Goal: Information Seeking & Learning: Learn about a topic

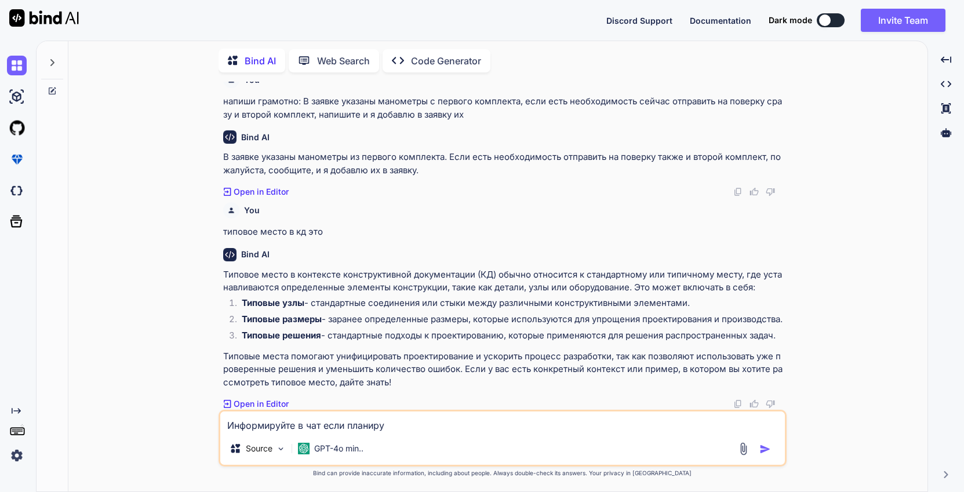
scroll to position [24, 0]
drag, startPoint x: 404, startPoint y: 427, endPoint x: 5, endPoint y: 386, distance: 401.0
click at [5, 386] on div "Created with Pixso. Bind AI Web Search Created with Pixso. Code Generator You н…" at bounding box center [482, 267] width 964 height 452
type textarea "x"
type textarea "c"
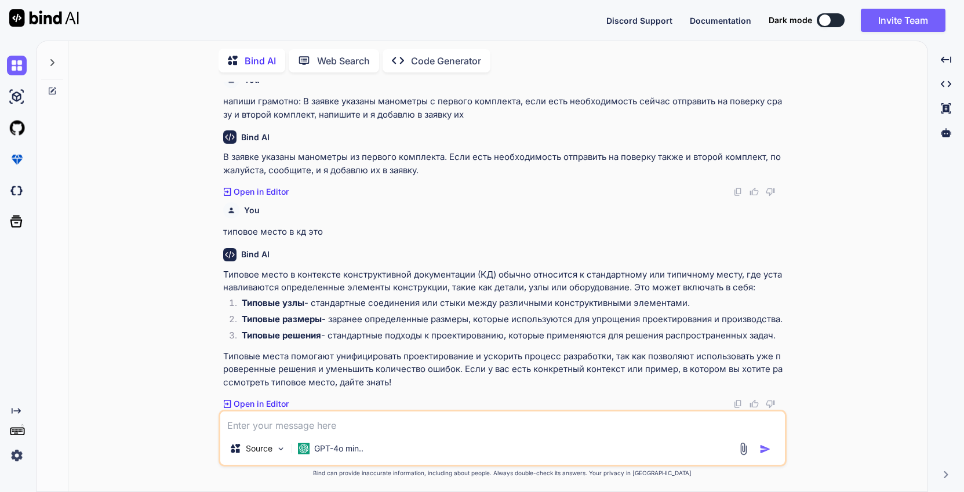
type textarea "x"
type textarea "cn"
type textarea "x"
type textarea "cne"
type textarea "x"
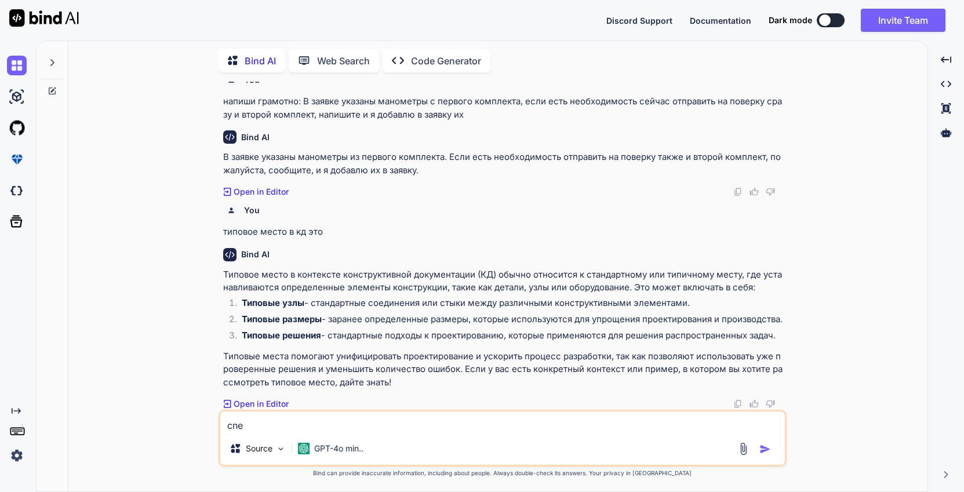
type textarea "cneh"
type textarea "x"
type textarea "cnehr"
type textarea "x"
type textarea "cnehrn"
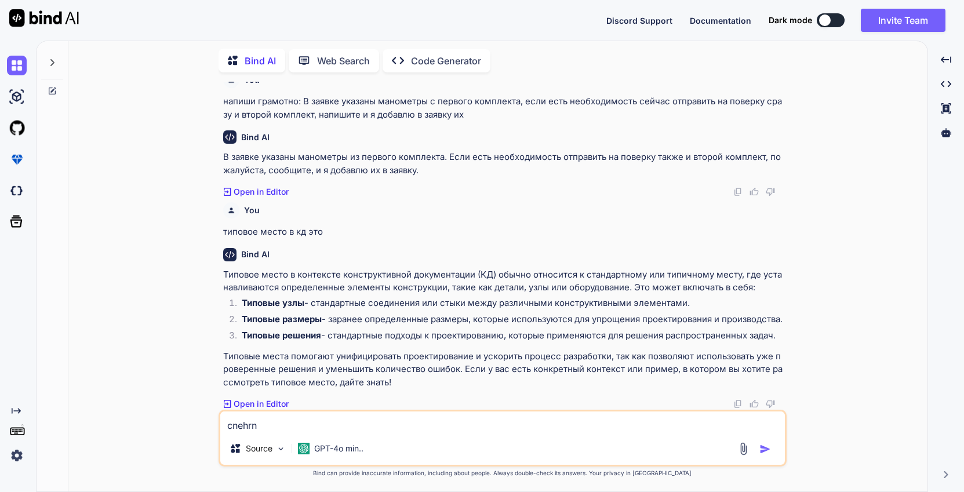
type textarea "x"
type textarea "cnehrne"
type textarea "x"
type textarea "cnehrneh"
type textarea "x"
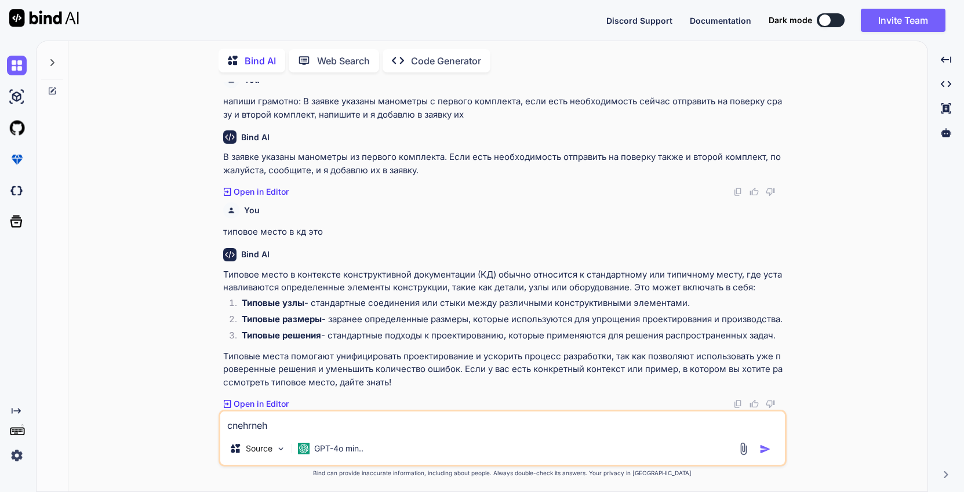
type textarea "cnehrnehb"
type textarea "x"
type textarea "cnehrnehbh"
type textarea "x"
type textarea "cnehrnehbhe"
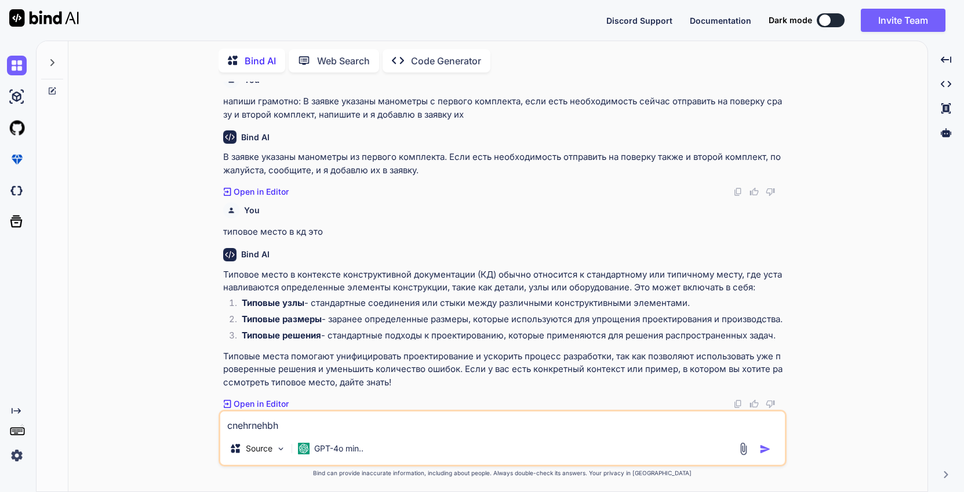
type textarea "x"
type textarea "cnehrnehbheq"
type textarea "x"
type textarea "cnehrnehbheq"
type textarea "x"
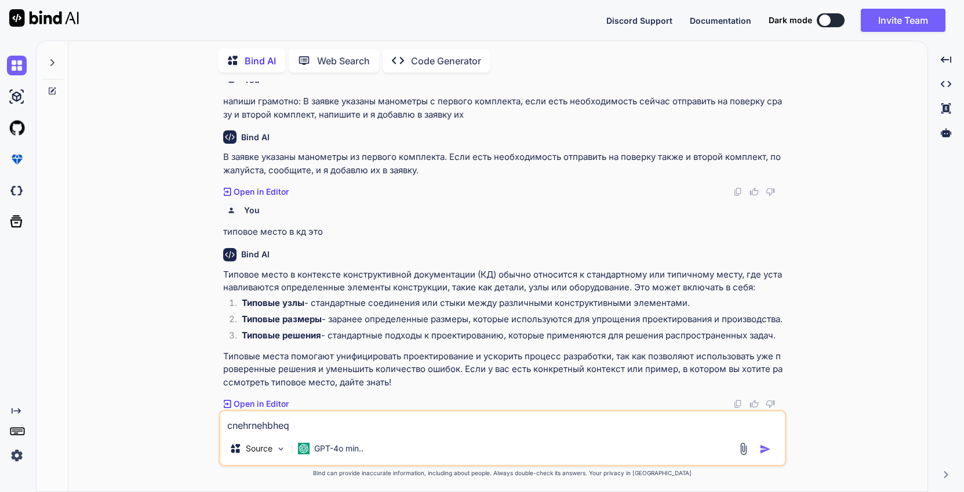
type textarea "cnehrnehbheq"
type textarea "x"
type textarea "cnehrnehbhe"
type textarea "x"
type textarea "cnehrnehbh"
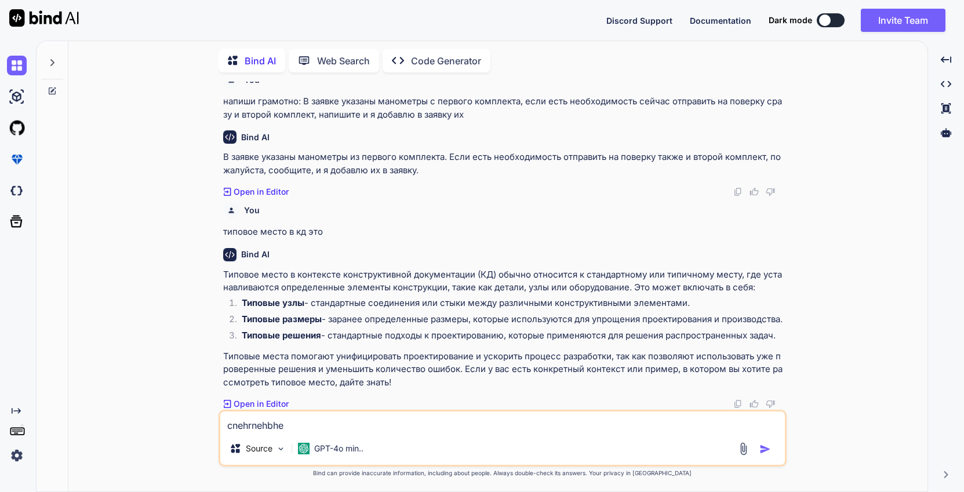
type textarea "x"
type textarea "cnehrnehb"
type textarea "x"
type textarea "cnehrneh"
type textarea "x"
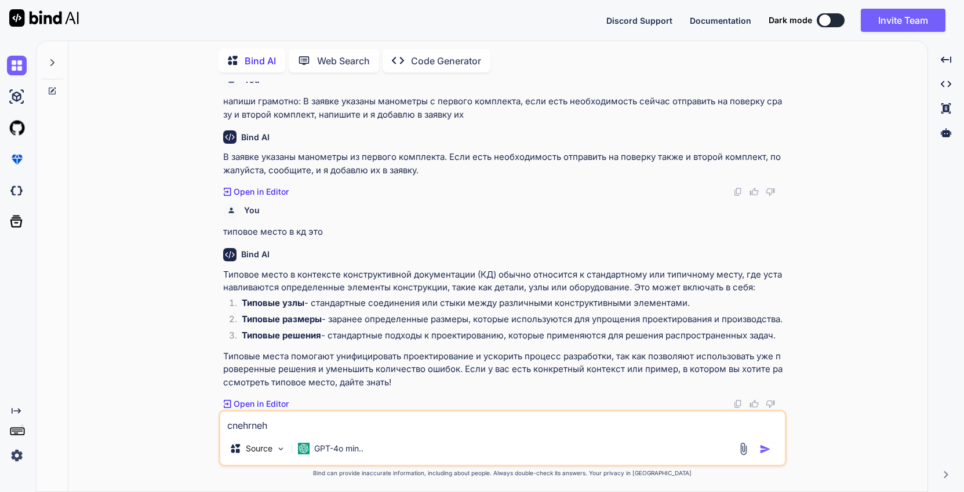
type textarea "cnehrne"
type textarea "x"
type textarea "cnehrn"
type textarea "x"
type textarea "cnehr"
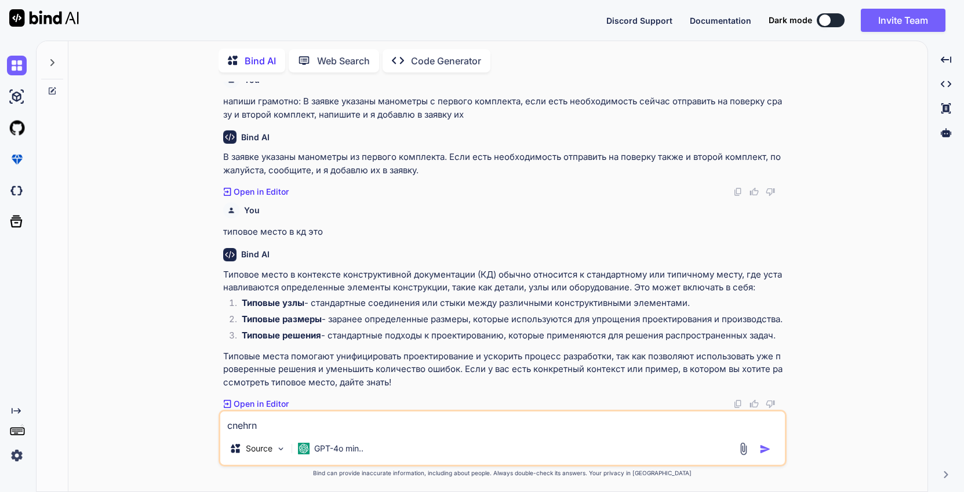
type textarea "x"
type textarea "cneh"
type textarea "x"
type textarea "cne"
type textarea "x"
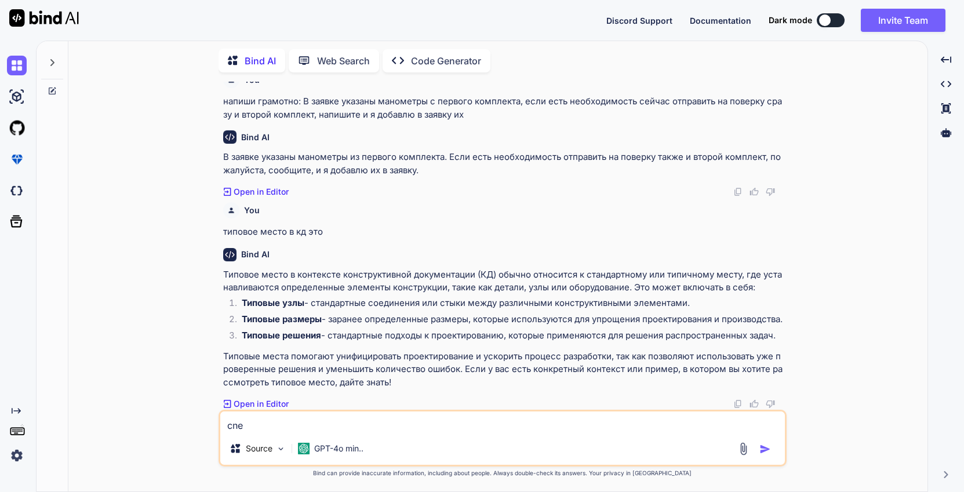
type textarea "cn"
type textarea "x"
type textarea "c"
type textarea "x"
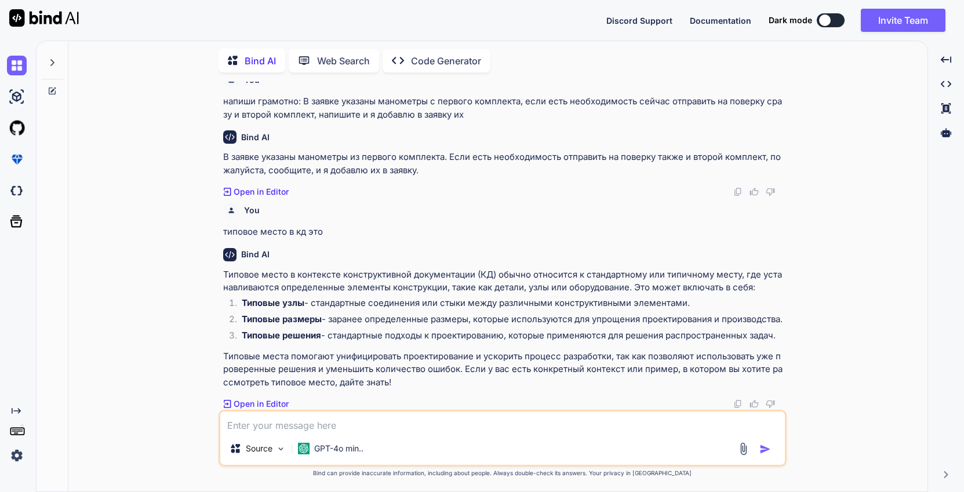
type textarea "с"
type textarea "x"
type textarea "ст"
type textarea "x"
type textarea "стр"
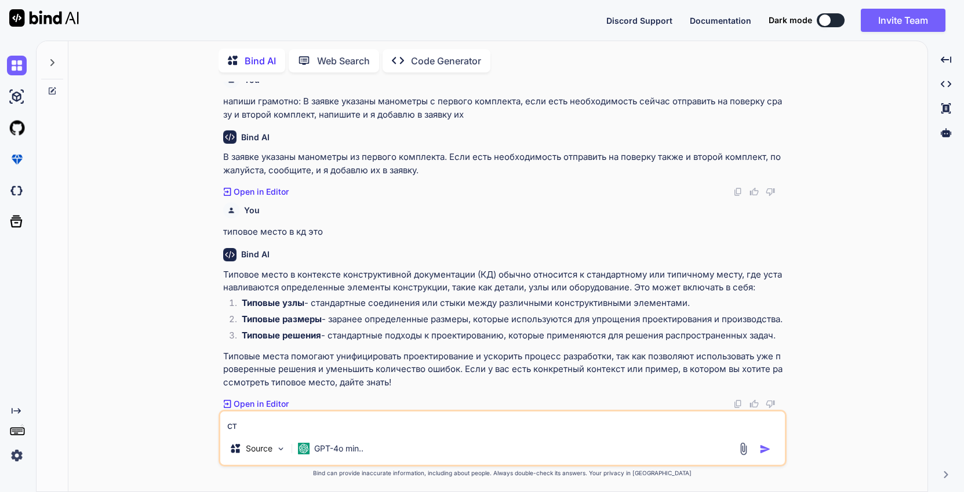
type textarea "x"
type textarea "стру"
type textarea "x"
type textarea "струк"
type textarea "x"
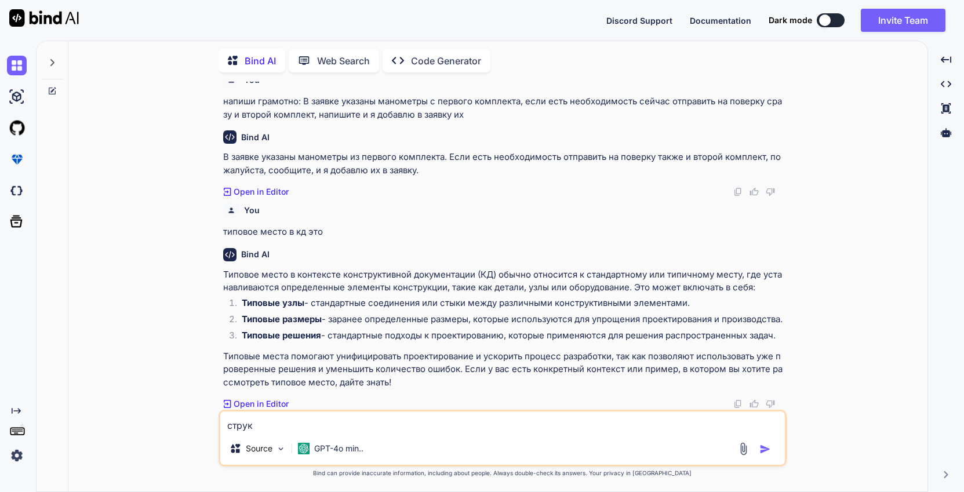
type textarea "структ"
type textarea "x"
type textarea "структу"
type textarea "x"
type textarea "структур"
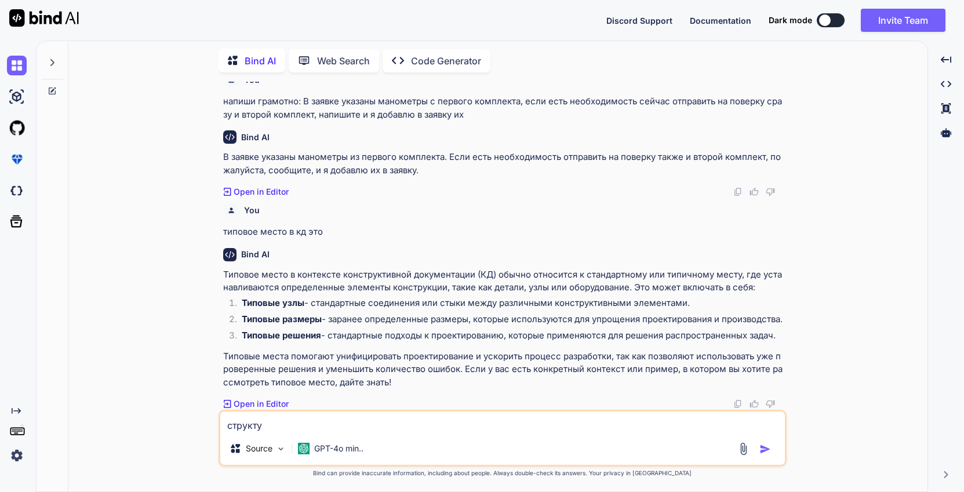
type textarea "x"
type textarea "структури"
type textarea "x"
type textarea "структурир"
type textarea "x"
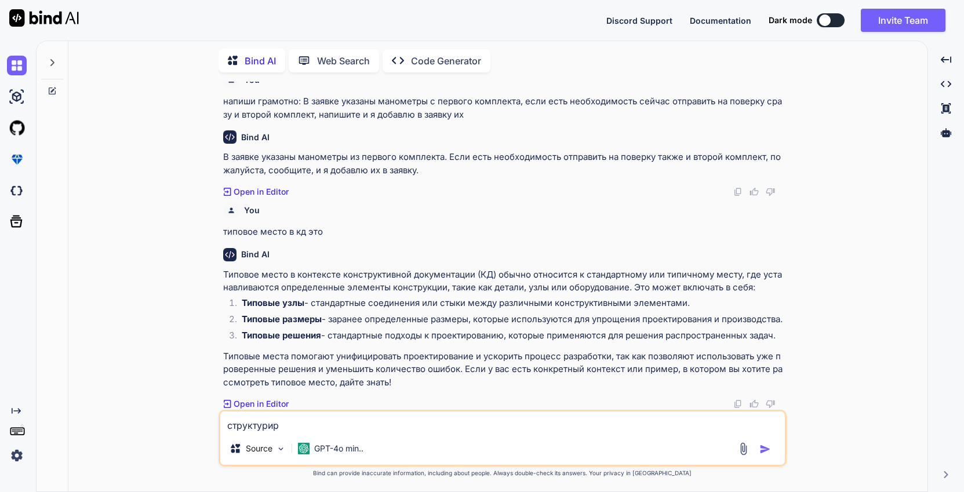
type textarea "структуриру"
type textarea "x"
type textarea "структурируй"
type textarea "x"
type textarea "структурируй"
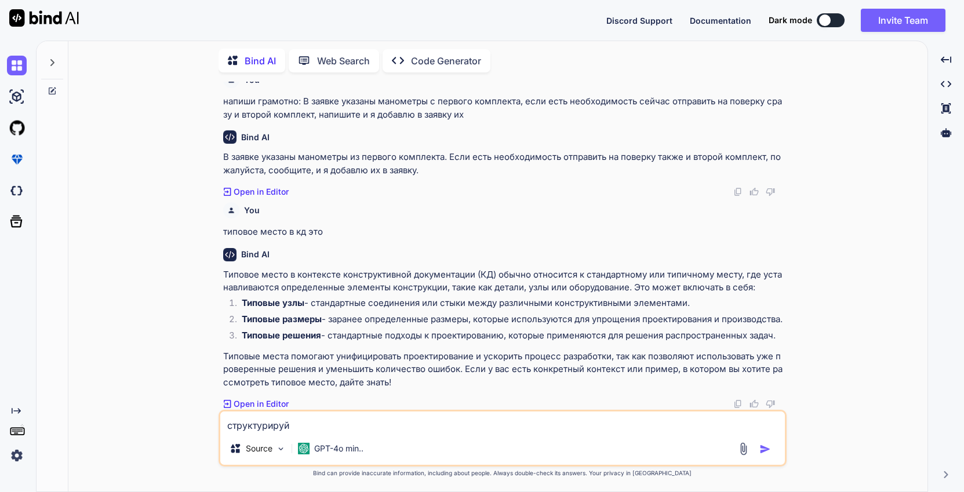
type textarea "x"
type textarea "структурируй т"
type textarea "x"
type textarea "структурируй те"
type textarea "x"
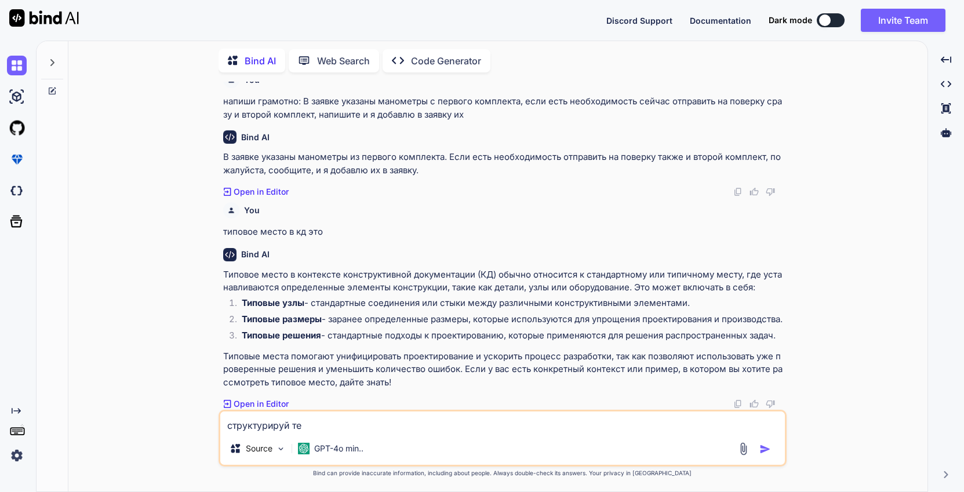
type textarea "структурируй тек"
type textarea "x"
type textarea "структурируй текс"
type textarea "x"
type textarea "структурируй текст"
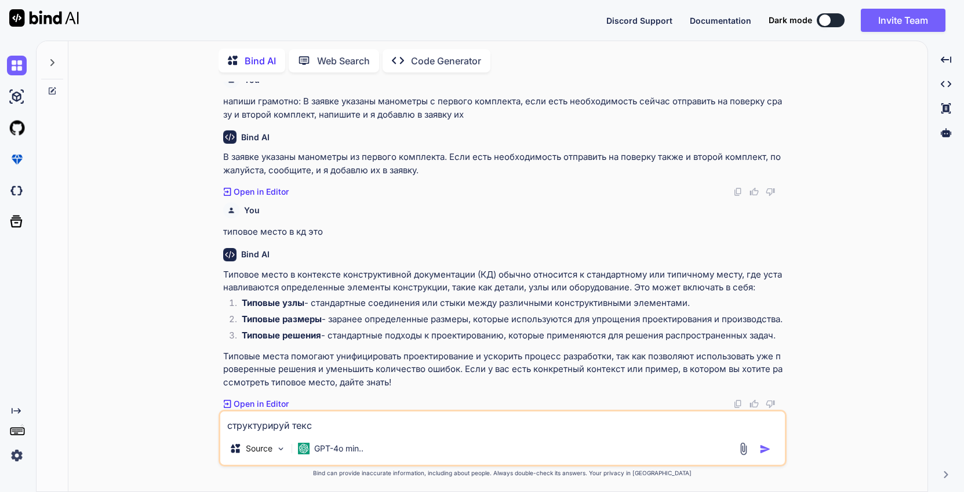
type textarea "x"
type textarea "структурируй текст"
type textarea "x"
type textarea "структурируй текст г"
type textarea "x"
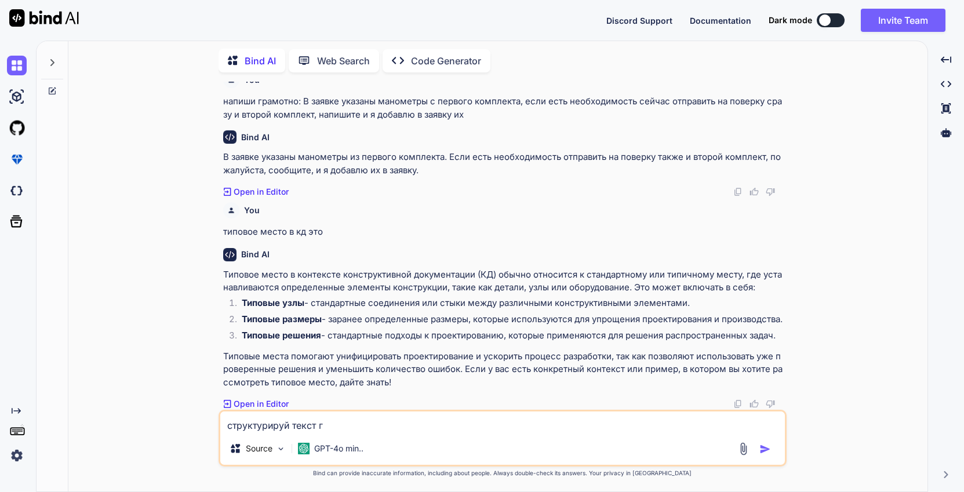
type textarea "структурируй текст гр"
type textarea "x"
type textarea "структурируй текст гра"
type textarea "x"
type textarea "структурируй текст грам"
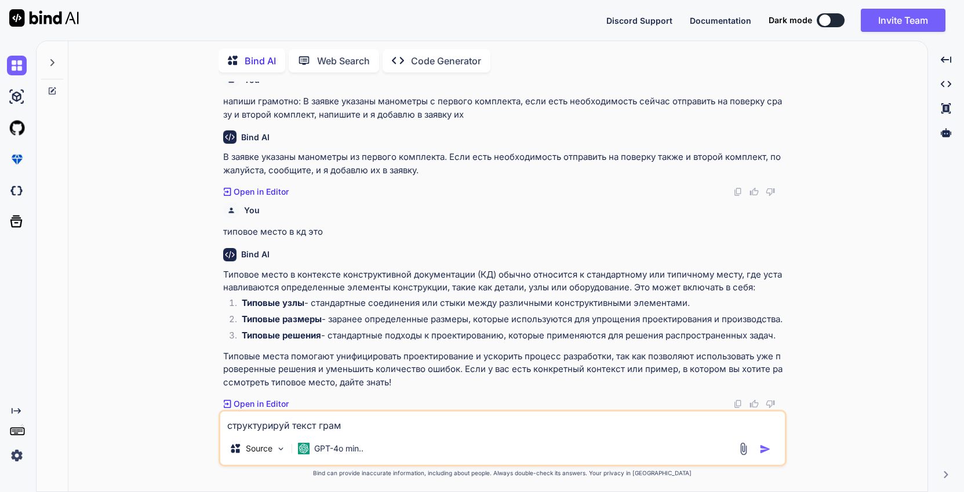
type textarea "x"
type textarea "структурируй текст грамм"
type textarea "x"
type textarea "структурируй текст граммо"
type textarea "x"
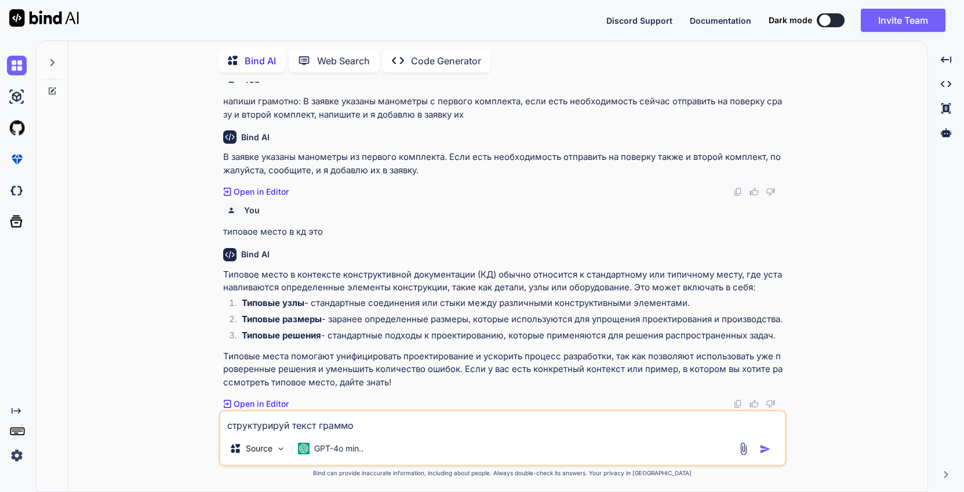
type textarea "структурируй текст граммот"
type textarea "x"
type textarea "структурируй текст граммотн"
type textarea "x"
type textarea "структурируй текст граммотно"
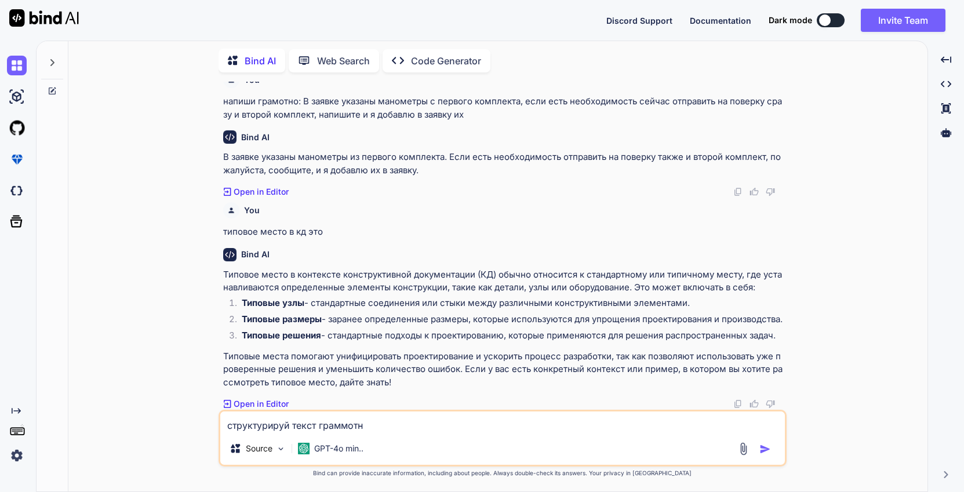
type textarea "x"
type textarea "структурируй текст граммотно"
type textarea "x"
type textarea "структурируй текст граммотно [PERSON_NAME]"
type textarea "x"
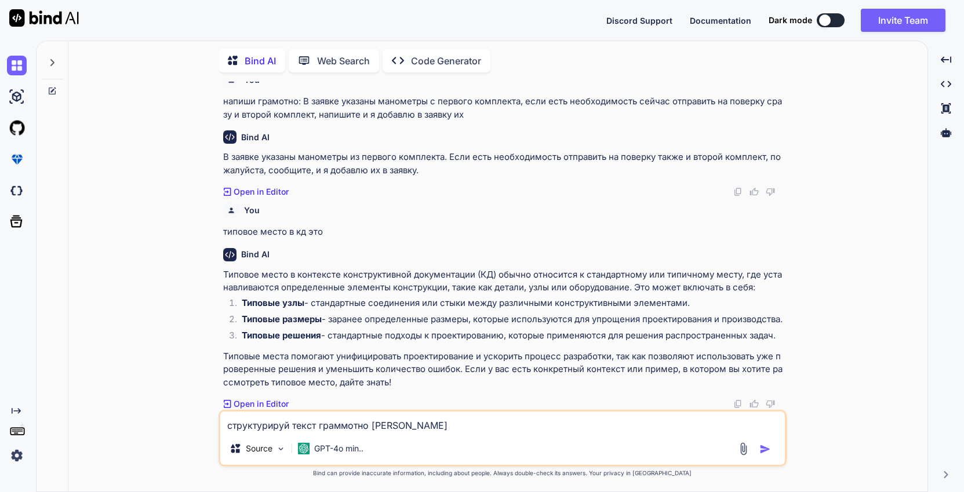
type textarea "структурируй текст граммотно [PERSON_NAME]"
type textarea "x"
type textarea "структурируй текст граммотно и п"
type textarea "x"
type textarea "структурируй текст граммотно и пр"
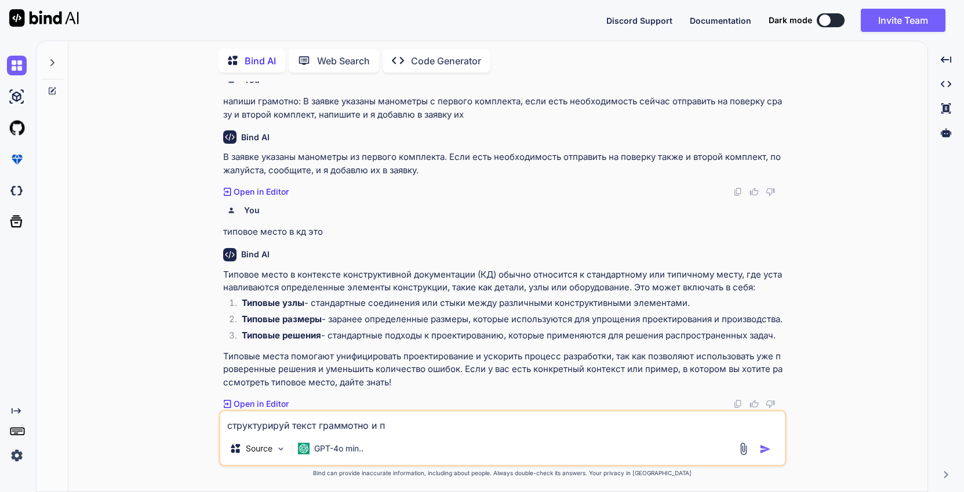
type textarea "x"
type textarea "структурируй текст граммотно и пра"
type textarea "x"
type textarea "структурируй текст граммотно и прав"
type textarea "x"
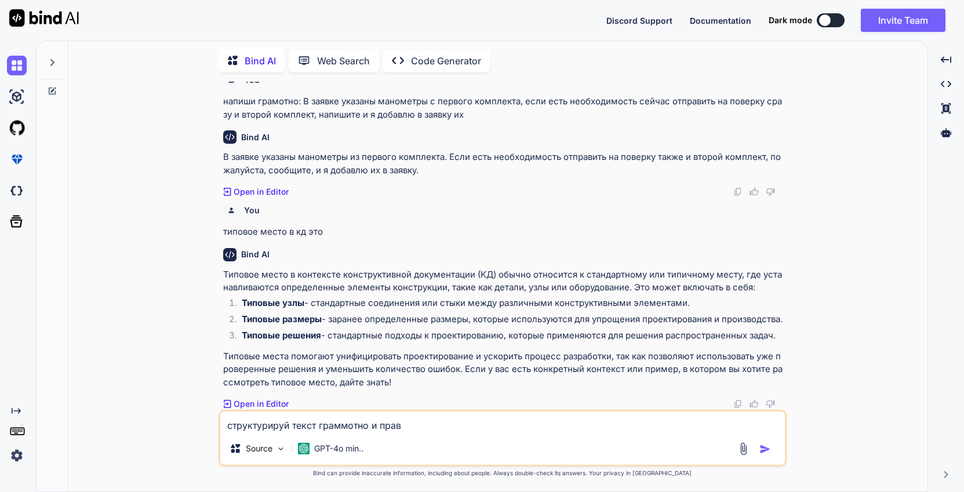
type textarea "структурируй текст граммотно и прави"
type textarea "x"
type textarea "структурируй текст граммотно и правил"
type textarea "x"
type textarea "структурируй текст граммотно и правиль"
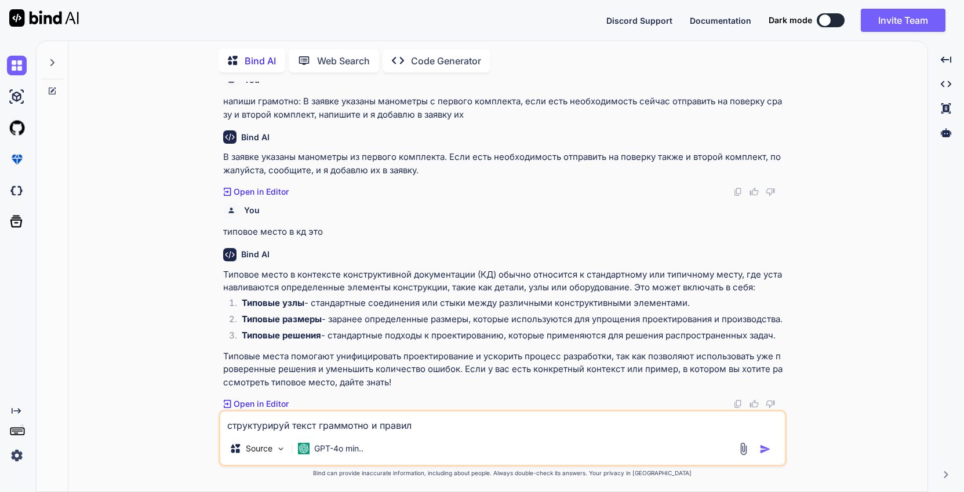
type textarea "x"
type textarea "структурируй текст граммотно и правильн"
type textarea "x"
type textarea "структурируй текст граммотно и правильно"
type textarea "x"
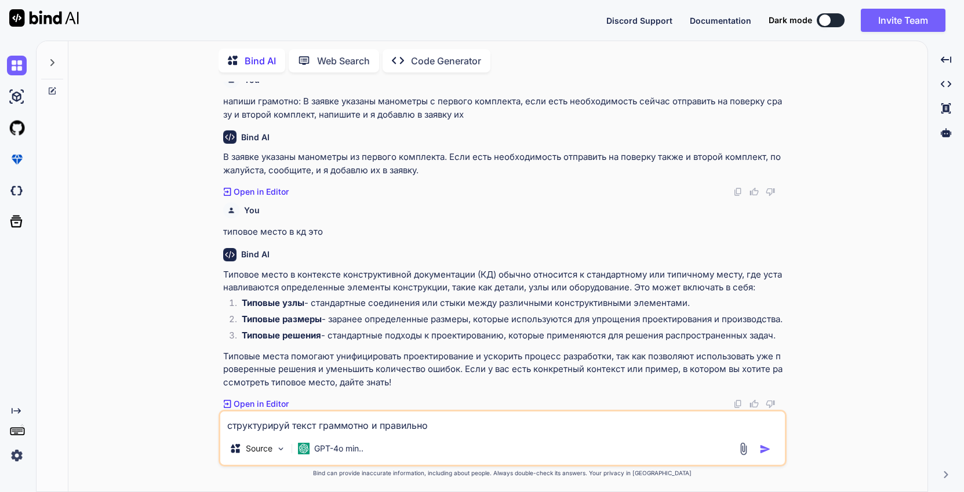
type textarea "структурируй текст граммотно и правильно:"
type textarea "x"
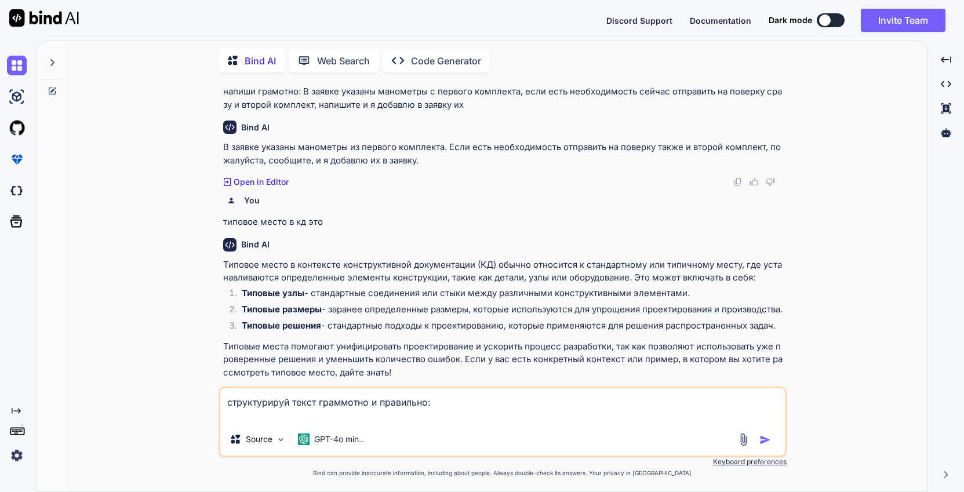
click at [325, 421] on textarea "структурируй текст граммотно и правильно:" at bounding box center [502, 405] width 565 height 35
paste textarea "Lorem Ipsumdolorsit amet consect Adipis el seddoeiusmodtemporin utlabor (etdolo…"
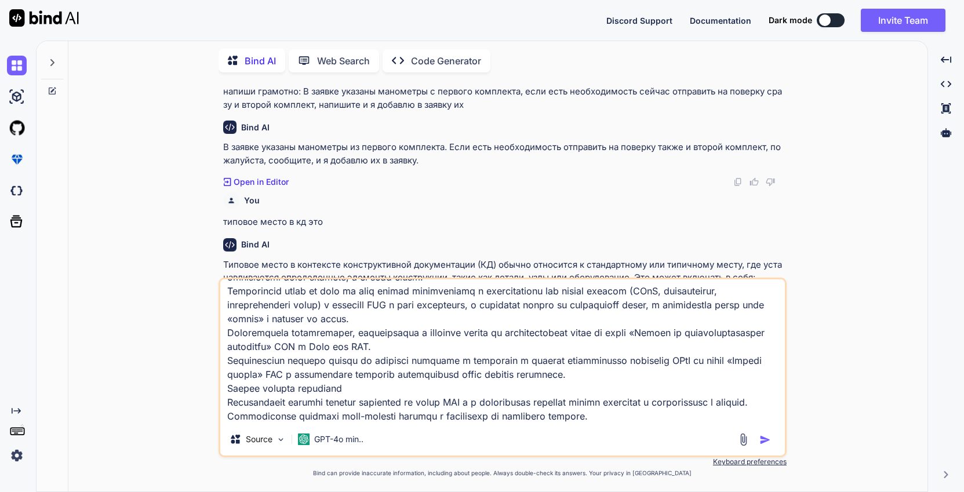
type textarea "loremipsumdo sitam consectet a elitseddo: Eiusm Temporincidid utla etdolor Magn…"
click at [761, 442] on img "button" at bounding box center [766, 440] width 12 height 12
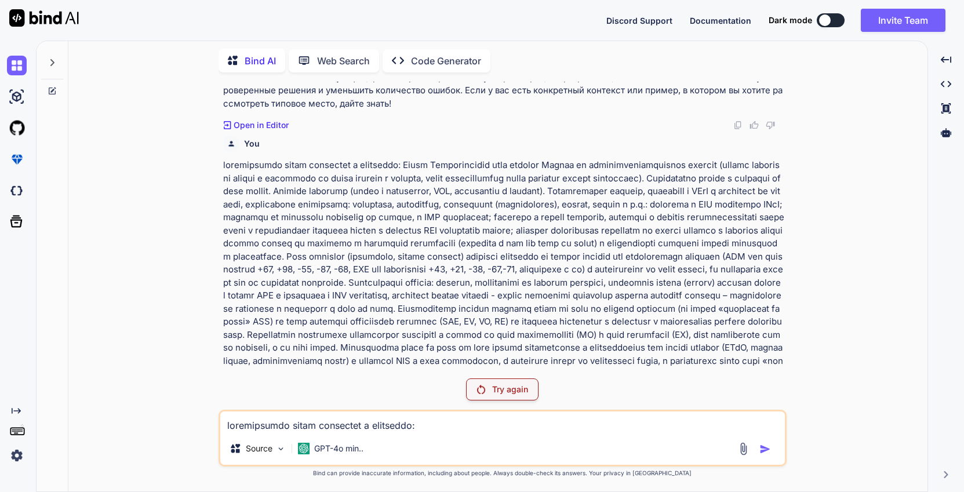
scroll to position [172, 0]
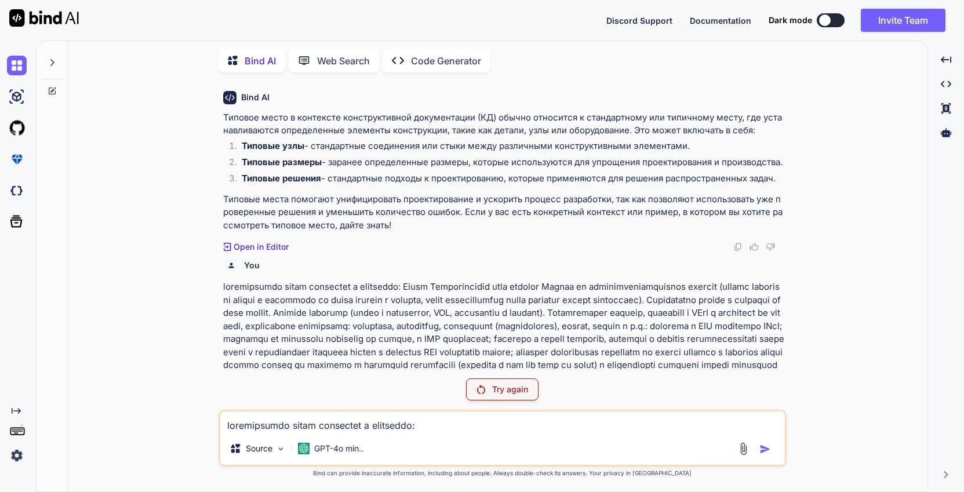
click at [509, 395] on p "Try again" at bounding box center [510, 390] width 36 height 12
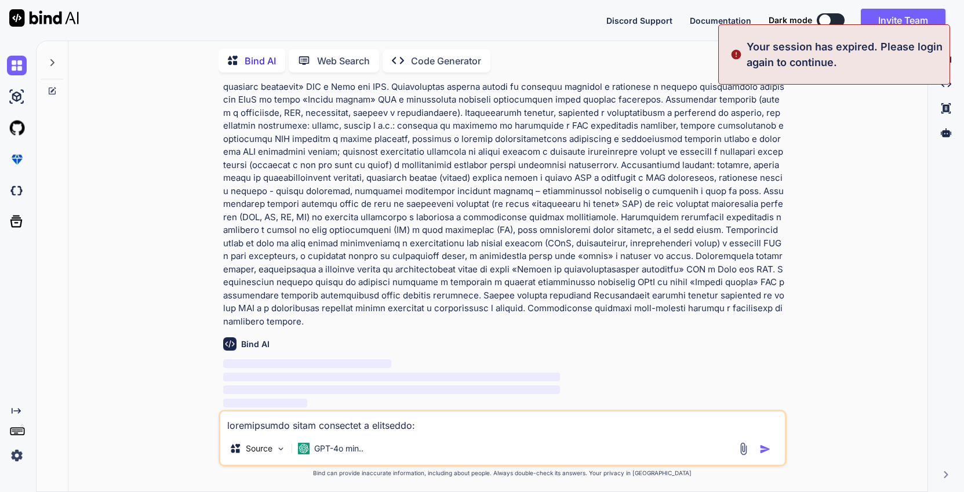
scroll to position [0, 0]
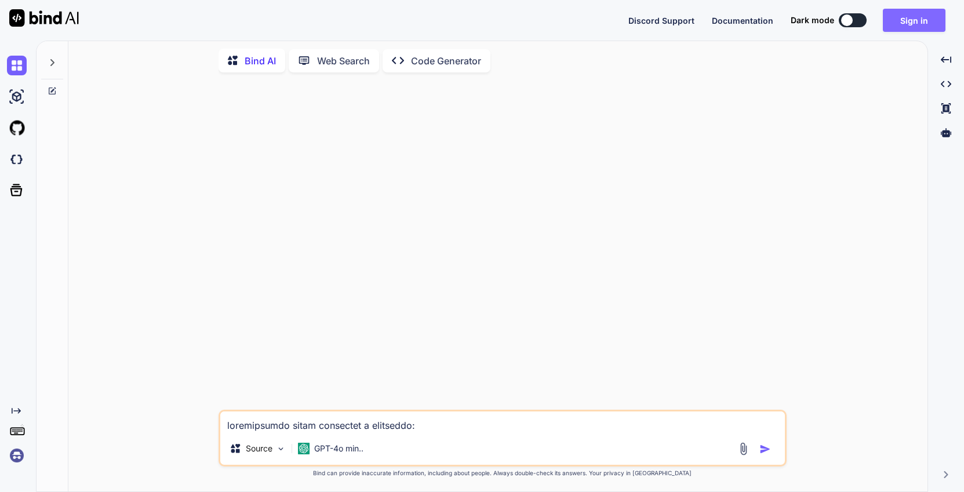
click at [914, 24] on button "Sign in" at bounding box center [914, 20] width 63 height 23
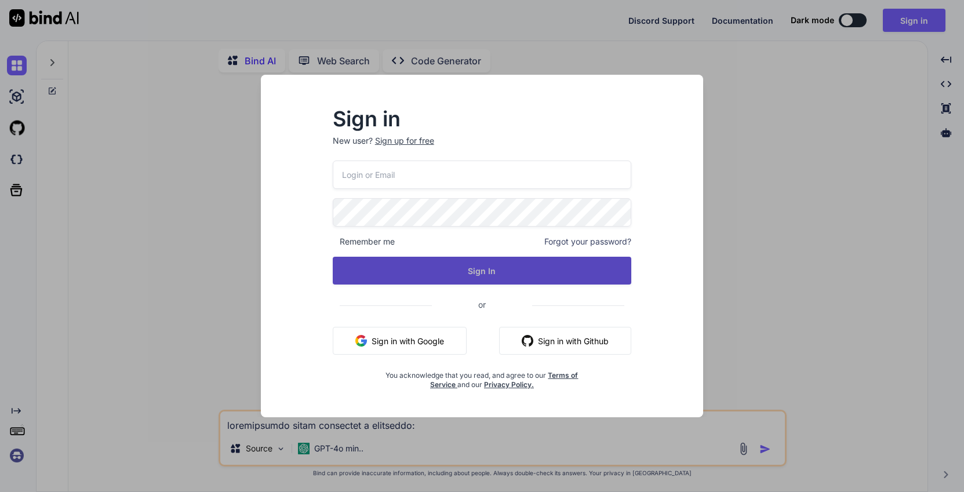
type input "[EMAIL_ADDRESS][DOMAIN_NAME]"
click at [504, 272] on button "Sign In" at bounding box center [482, 271] width 299 height 28
click at [482, 270] on button "Sign In" at bounding box center [482, 271] width 299 height 28
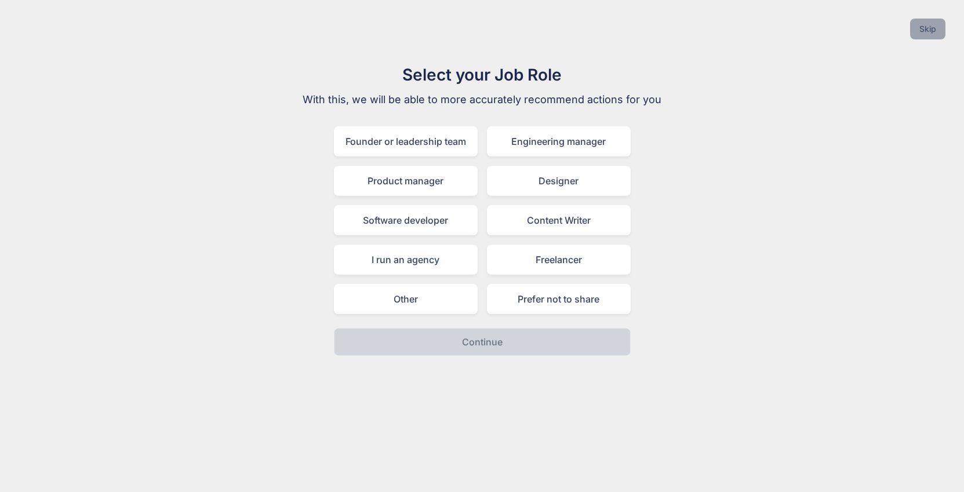
click at [924, 28] on button "Skip" at bounding box center [927, 29] width 35 height 21
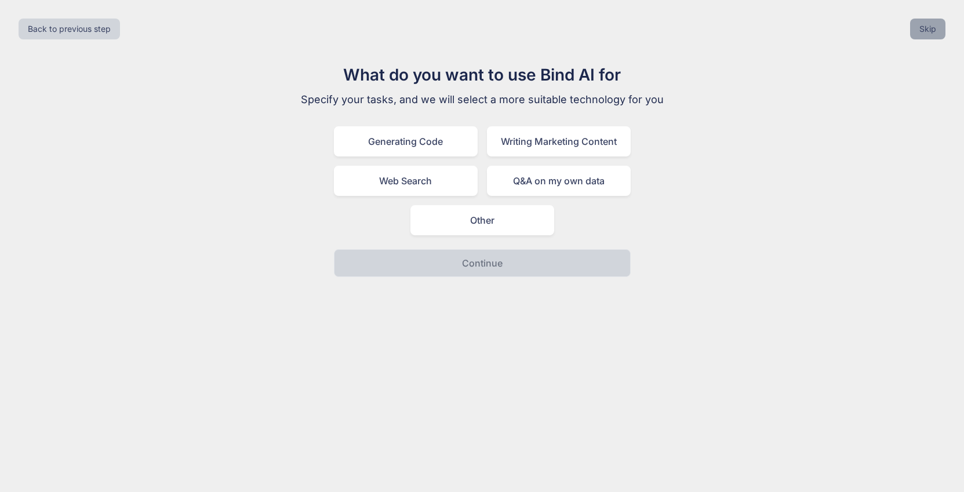
click at [924, 28] on button "Skip" at bounding box center [927, 29] width 35 height 21
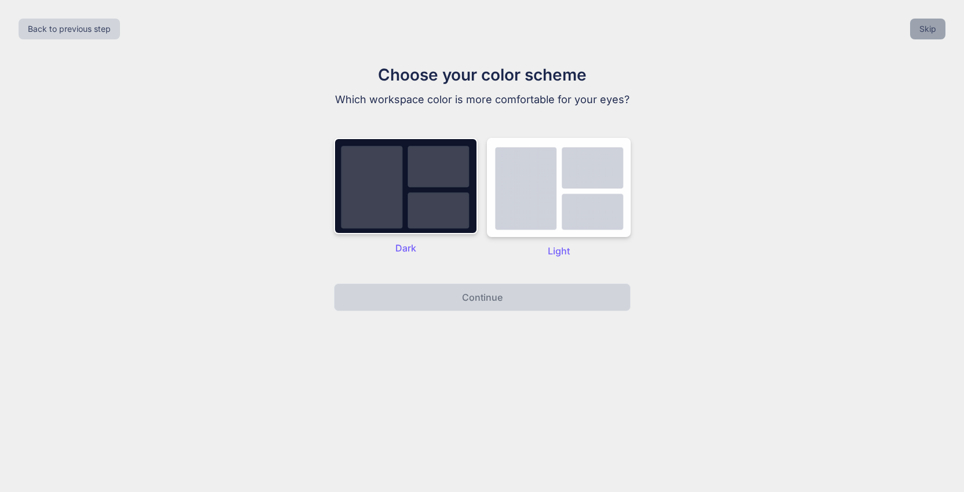
click at [924, 28] on button "Skip" at bounding box center [927, 29] width 35 height 21
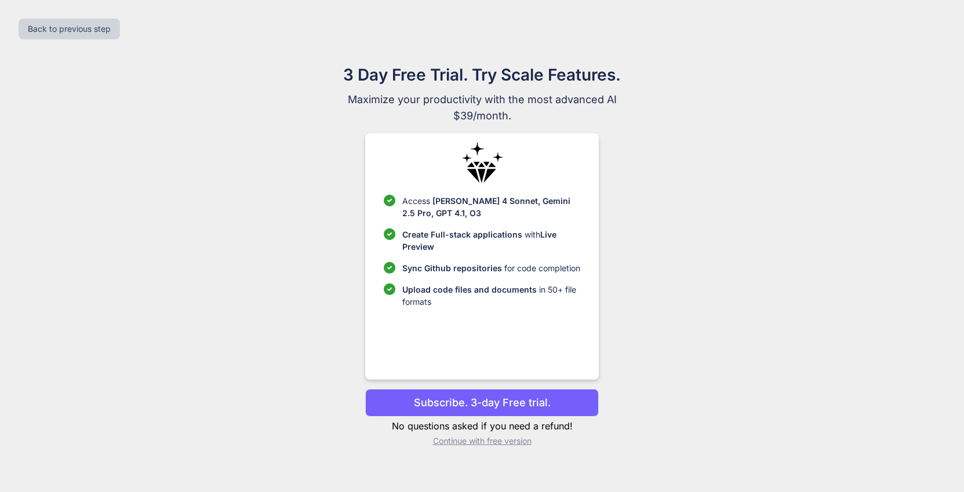
click at [496, 444] on p "Continue with free version" at bounding box center [482, 441] width 234 height 12
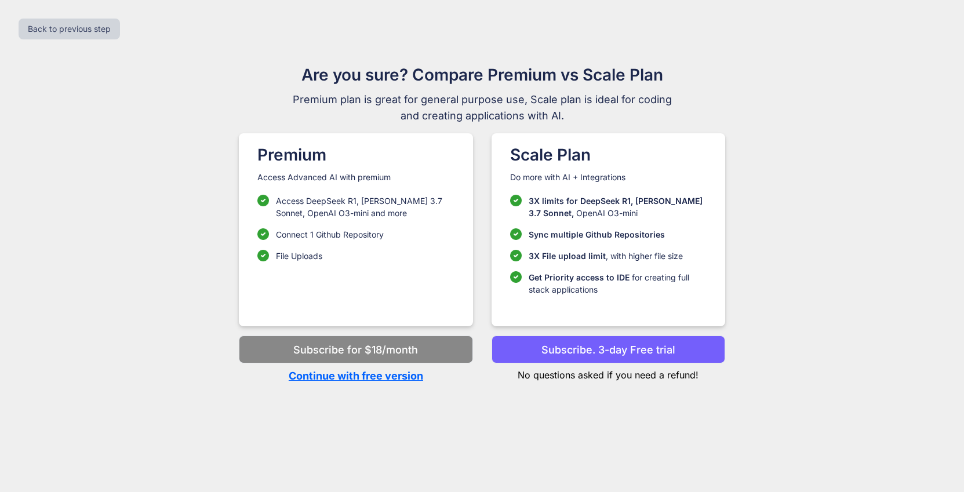
click at [408, 378] on p "Continue with free version" at bounding box center [356, 376] width 234 height 16
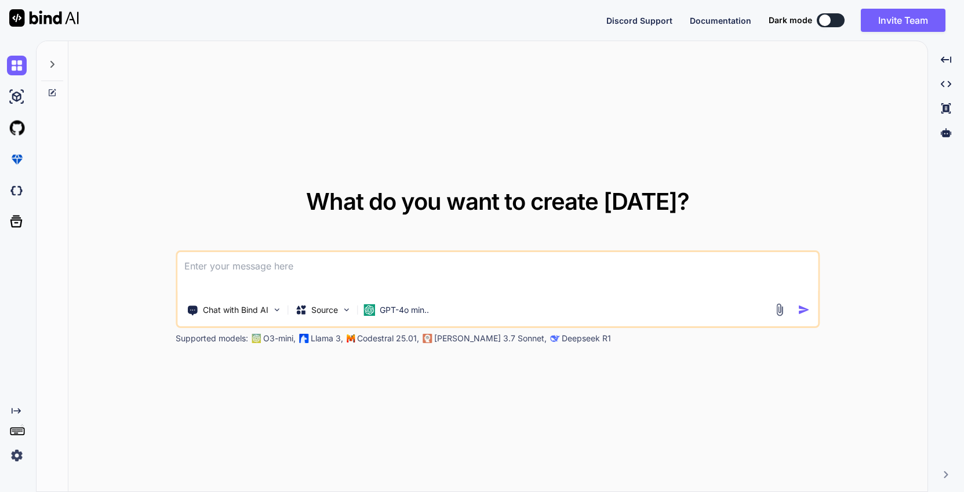
type textarea "x"
click at [279, 261] on textarea at bounding box center [497, 273] width 641 height 43
type textarea "с"
type textarea "x"
type textarea "ст"
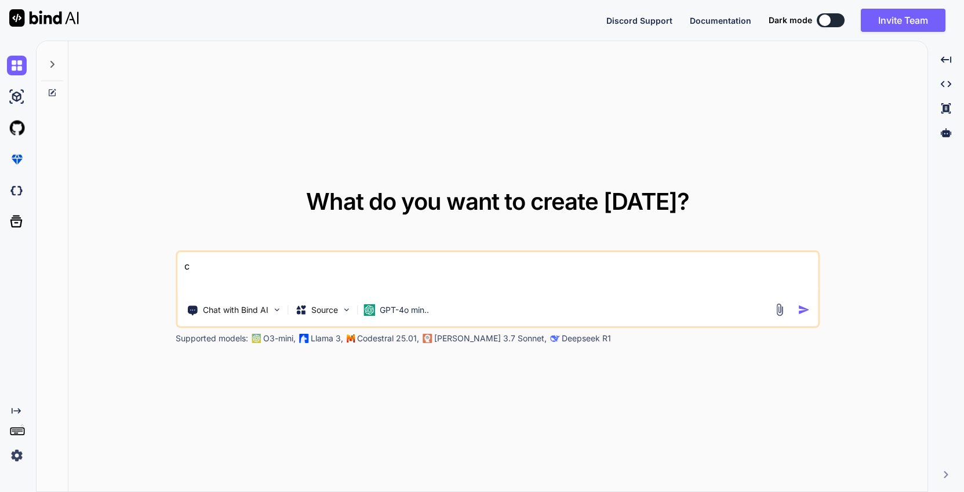
type textarea "x"
type textarea "стр"
type textarea "x"
type textarea "стру"
type textarea "x"
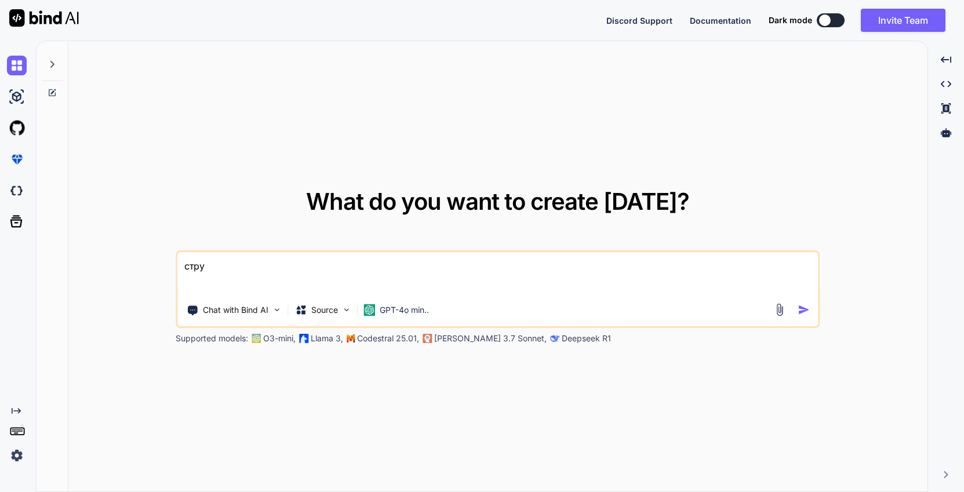
type textarea "струк"
type textarea "x"
type textarea "структ"
type textarea "x"
type textarea "структу"
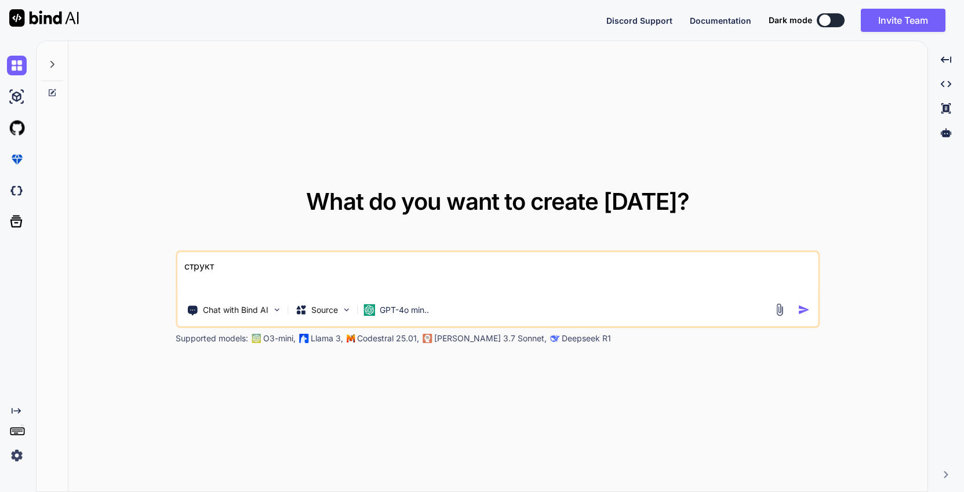
type textarea "x"
type textarea "структур"
type textarea "x"
type textarea "структури"
type textarea "x"
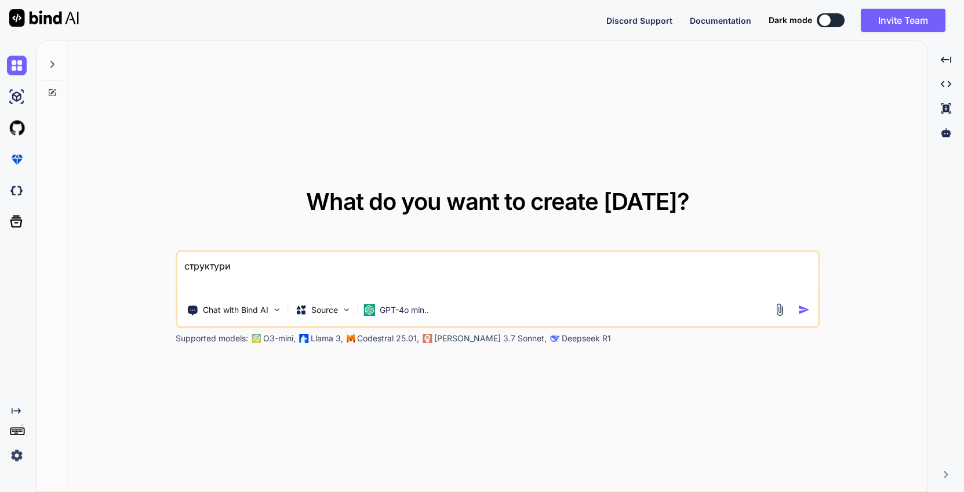
type textarea "структурир"
type textarea "x"
type textarea "структуриру"
type textarea "x"
type textarea "структурируй"
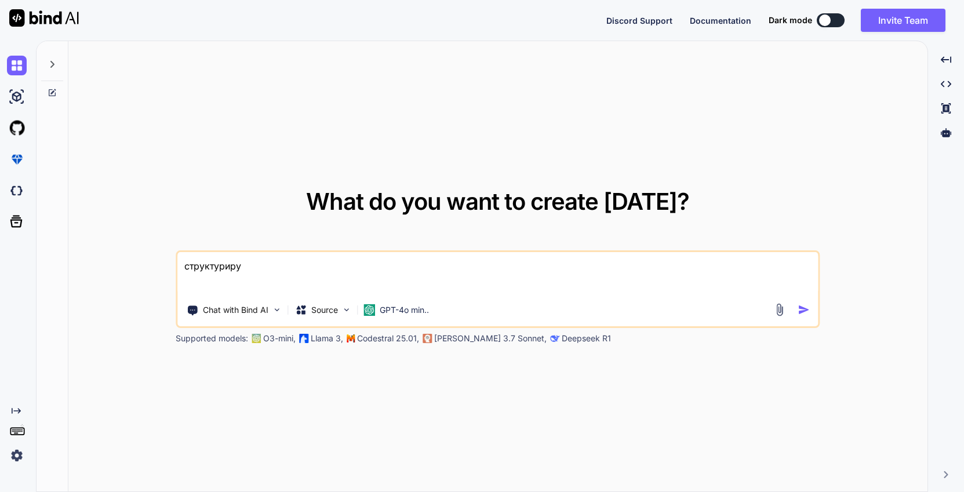
type textarea "x"
type textarea "структурируй"
type textarea "x"
type textarea "структурируй т"
type textarea "x"
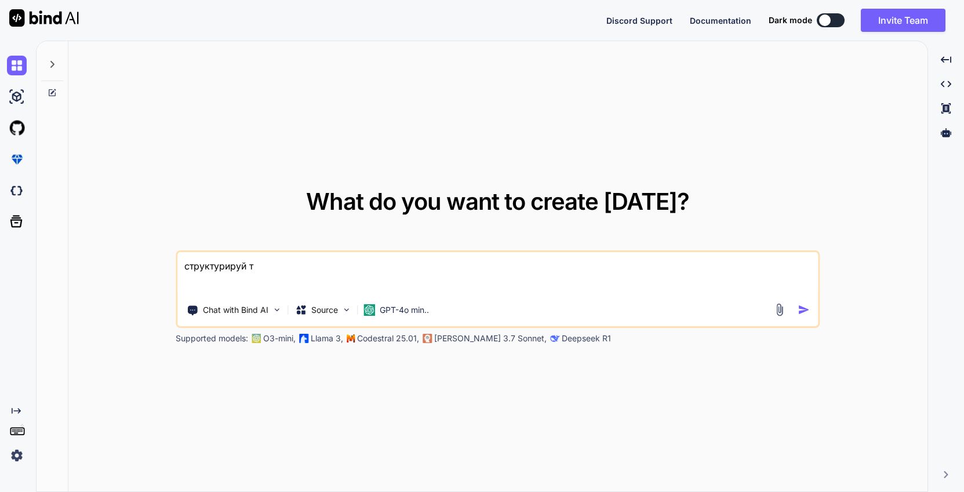
type textarea "структурируй те"
type textarea "x"
type textarea "структурируй тек"
type textarea "x"
type textarea "структурируй текс"
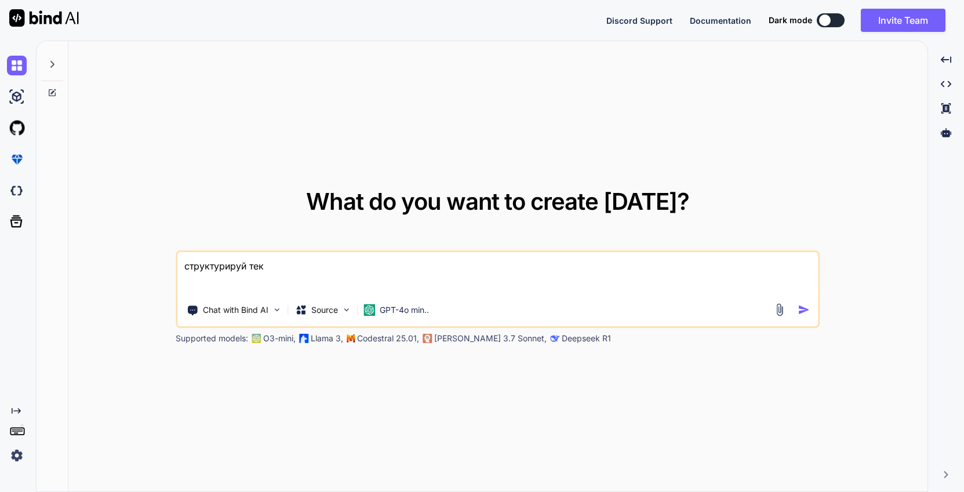
type textarea "x"
type textarea "структурируй текст"
type textarea "x"
type textarea "структурируй текст"
type textarea "x"
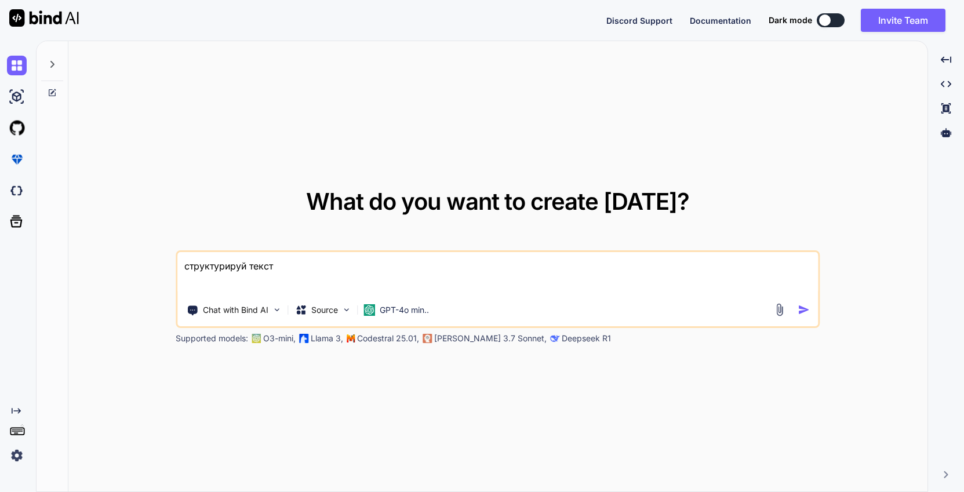
type textarea "структурируй текст г"
type textarea "x"
type textarea "структурируй текст гр"
type textarea "x"
type textarea "структурируй текст гра"
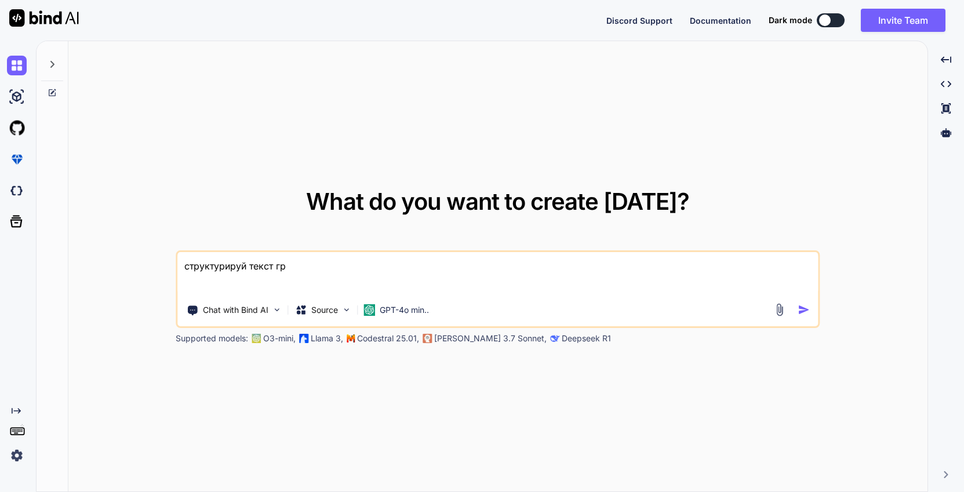
type textarea "x"
type textarea "структурируй текст грам"
type textarea "x"
type textarea "структурируй текст грамм"
type textarea "x"
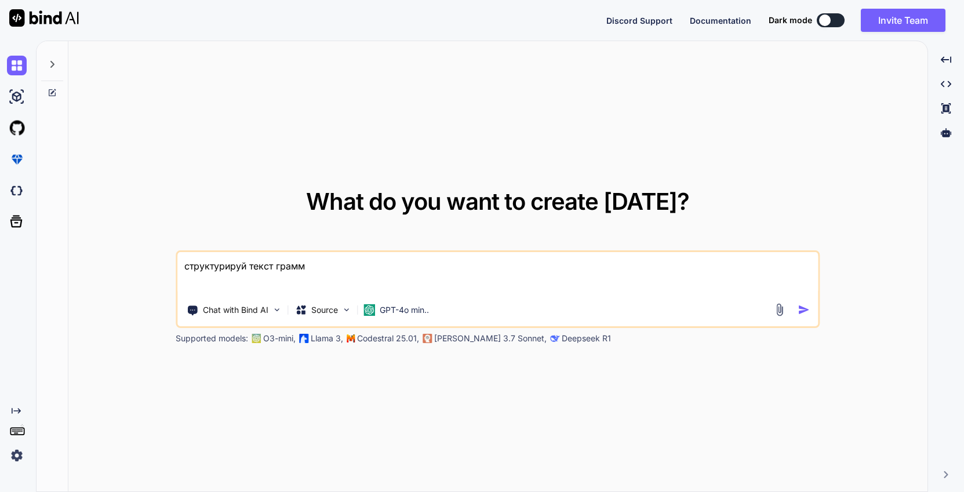
type textarea "структурируй текст граммо"
type textarea "x"
type textarea "структурируй текст граммот"
type textarea "x"
type textarea "структурируй текст граммотн"
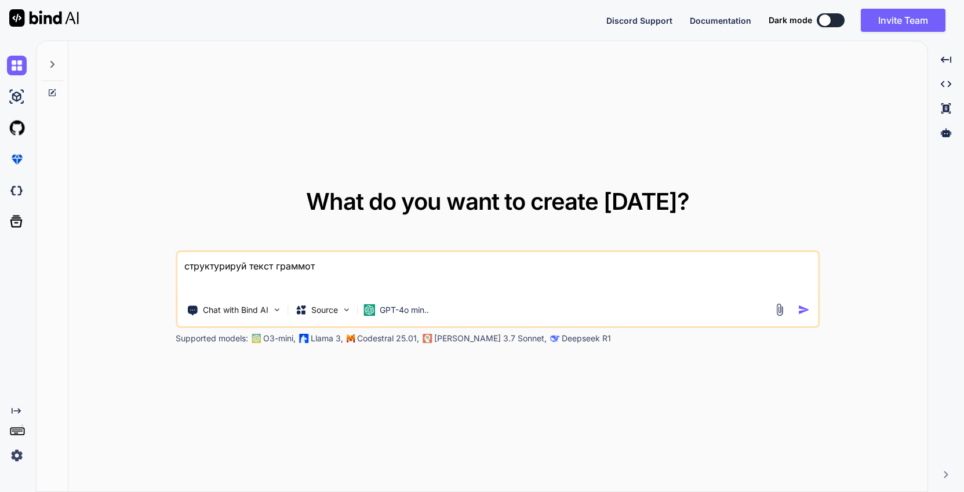
type textarea "x"
type textarea "структурируй текст граммотно"
type textarea "x"
type textarea "структурируй текст граммотно"
type textarea "x"
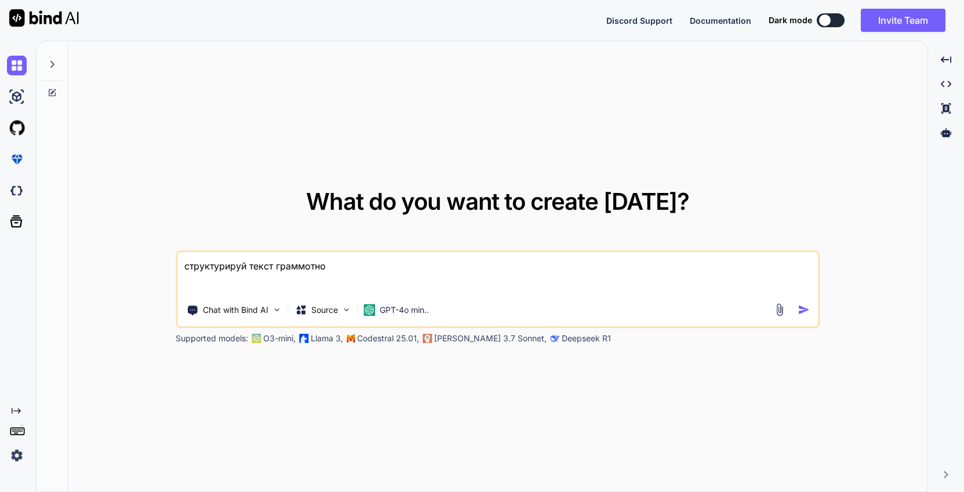
type textarea "структурируй текст граммотно [PERSON_NAME]"
type textarea "x"
type textarea "структурируй текст граммотно [PERSON_NAME]"
type textarea "x"
type textarea "структурируй текст граммотно и п"
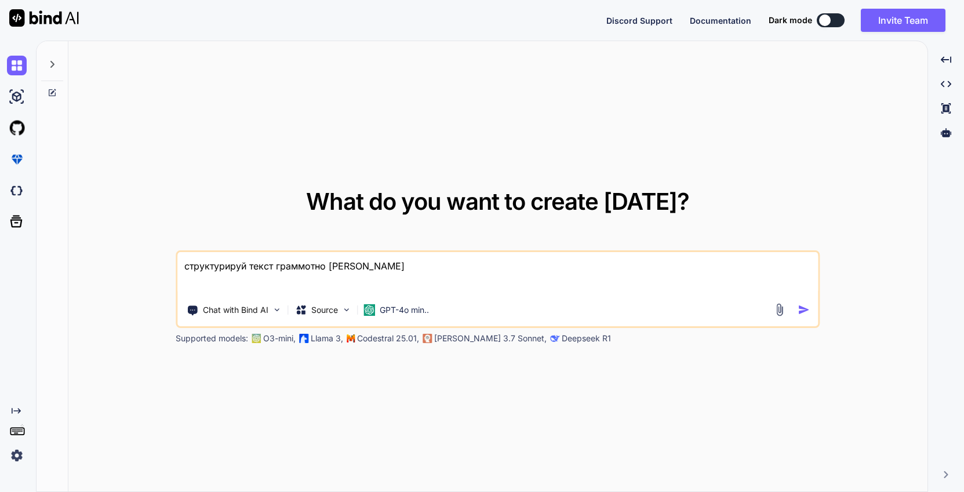
type textarea "x"
type textarea "структурируй текст граммотно и пр"
type textarea "x"
type textarea "структурируй текст граммотно и пра"
type textarea "x"
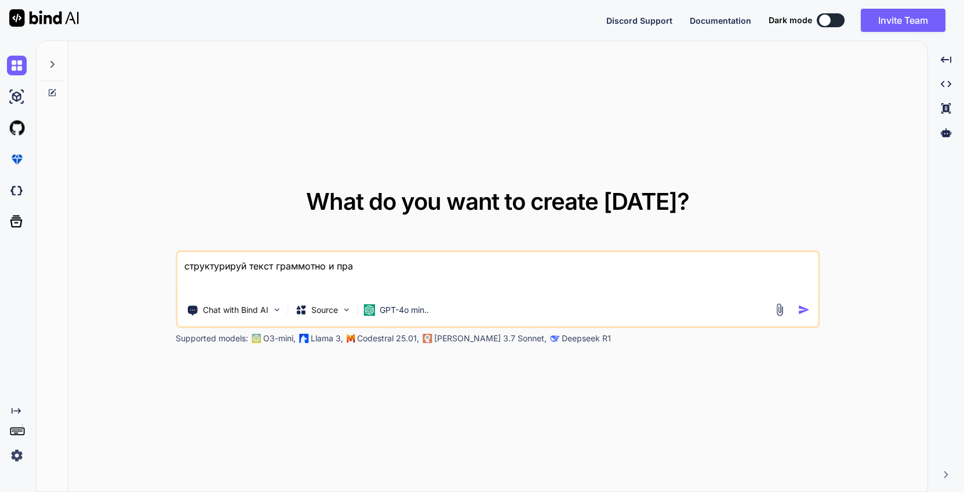
type textarea "структурируй текст граммотно и прав"
type textarea "x"
type textarea "структурируй текст граммотно и прави"
type textarea "x"
type textarea "структурируй текст граммотно и правил"
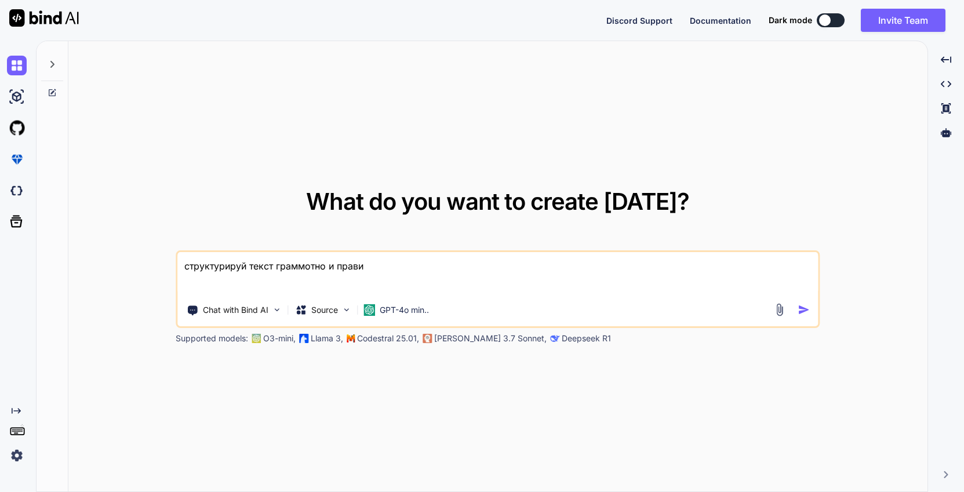
type textarea "x"
type textarea "структурируй текст граммотно и правиль"
type textarea "x"
type textarea "структурируй текст граммотно и правильн"
type textarea "x"
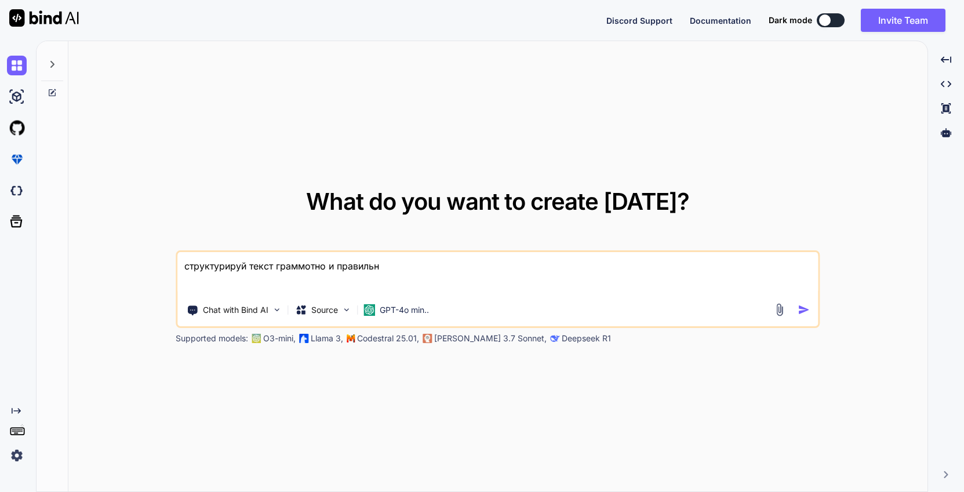
type textarea "структурируй текст граммотно и правильно"
type textarea "x"
type textarea "структурируй текст граммотно и правильно,"
type textarea "x"
type textarea "структурируй текст граммотно и правильно,"
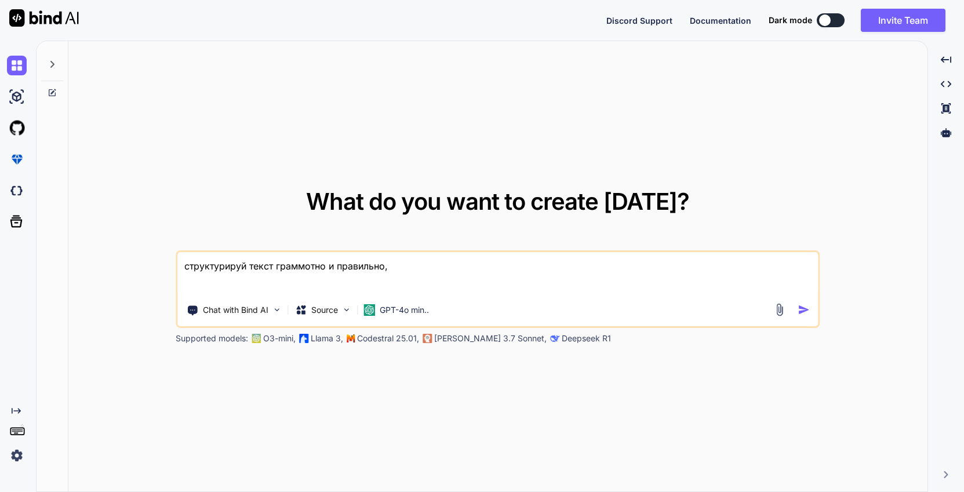
type textarea "x"
type textarea "структурируй текст граммотно и правильно,"
type textarea "x"
type textarea "структурируй текст граммотно и правильно"
type textarea "x"
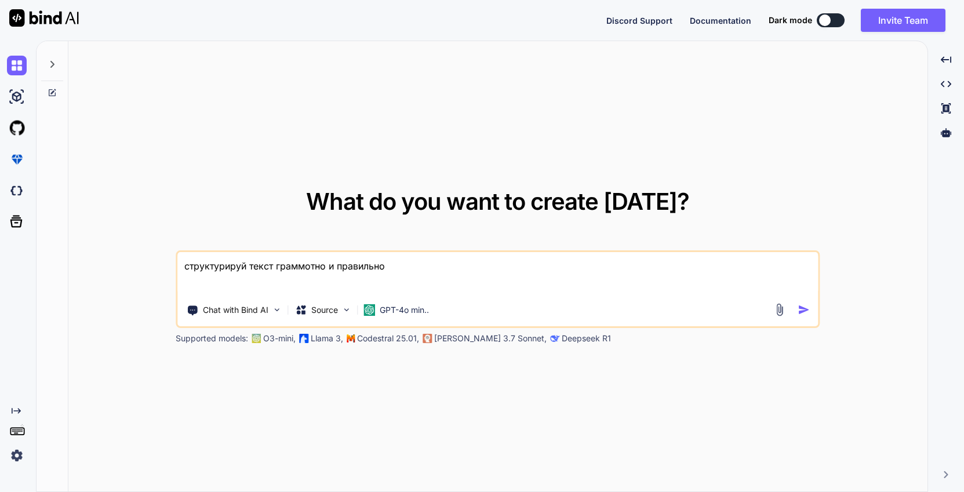
type textarea "структурируй текст граммотно и правильно,"
type textarea "x"
type textarea "структурируй текст граммотно и правильно,"
type textarea "x"
type textarea "структурируй текст граммотно и правильно, б"
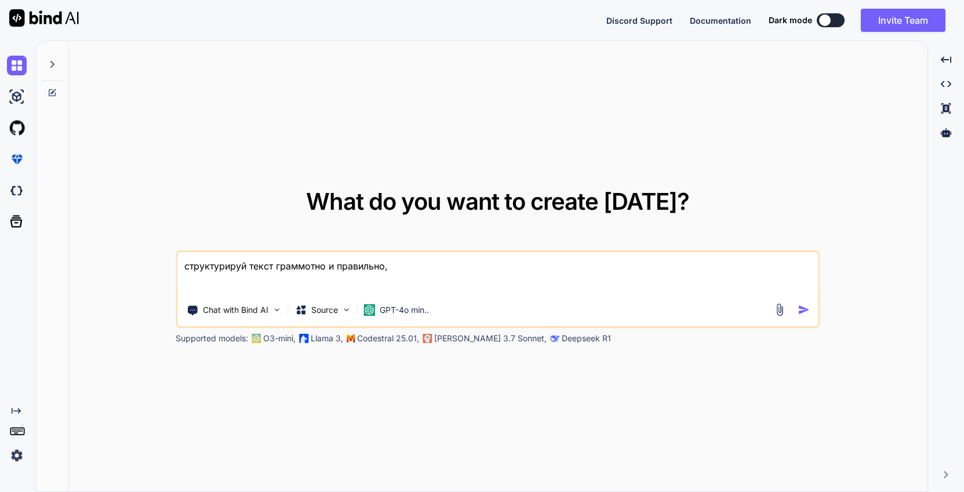
type textarea "x"
type textarea "структурируй текст граммотно и правильно, бе"
type textarea "x"
type textarea "структурируй текст граммотно и правильно, без"
type textarea "x"
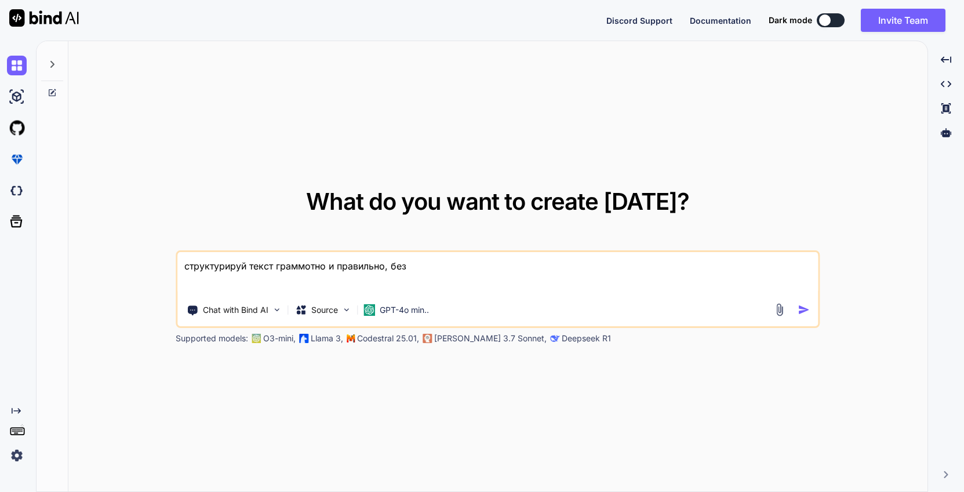
type textarea "структурируй текст граммотно и правильно, без"
type textarea "x"
type textarea "структурируй текст граммотно и правильно, без в"
type textarea "x"
type textarea "структурируй текст граммотно и правильно, без во"
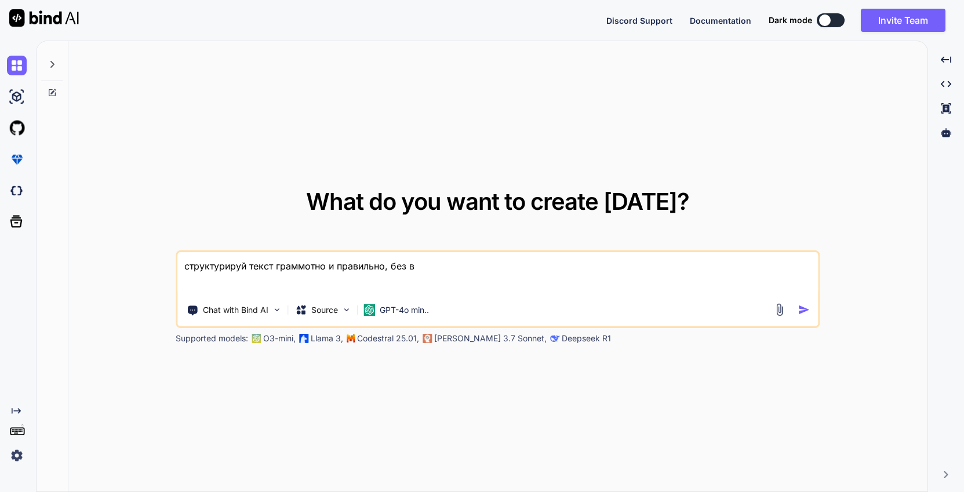
type textarea "x"
type textarea "структурируй текст граммотно и правильно, без вод"
type textarea "x"
type textarea "структурируй текст граммотно и правильно, без воды"
type textarea "x"
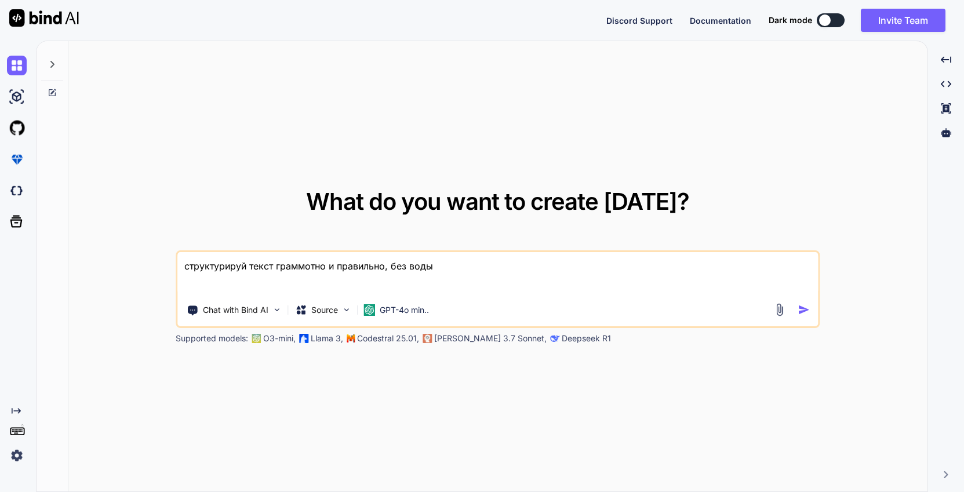
type textarea "структурируй текст граммотно и правильно, без воды"
type textarea "x"
type textarea "структурируй текст граммотно и правильно, без воды и"
type textarea "x"
type textarea "структурируй текст граммотно и правильно, без воды и"
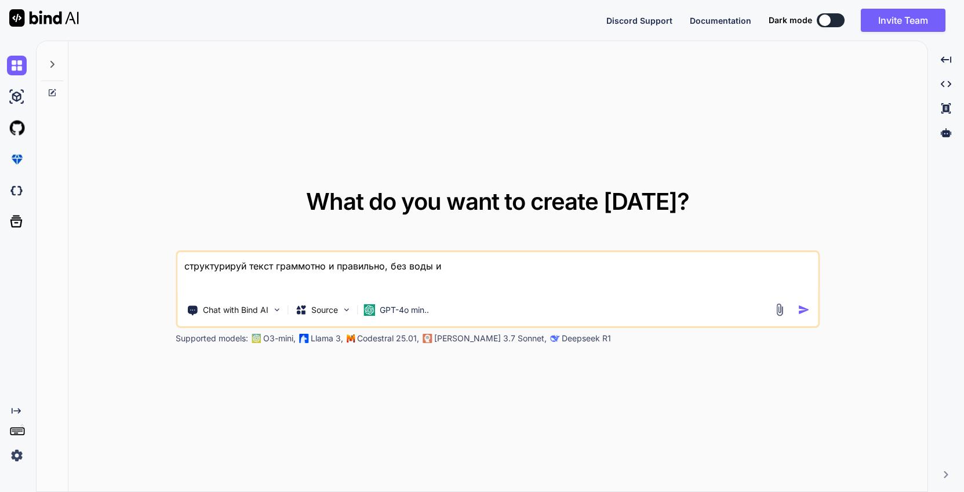
type textarea "x"
type textarea "структурируй текст граммотно и правильно, без воды и"
type textarea "x"
type textarea "структурируй текст граммотно и правильно, без воды"
type textarea "x"
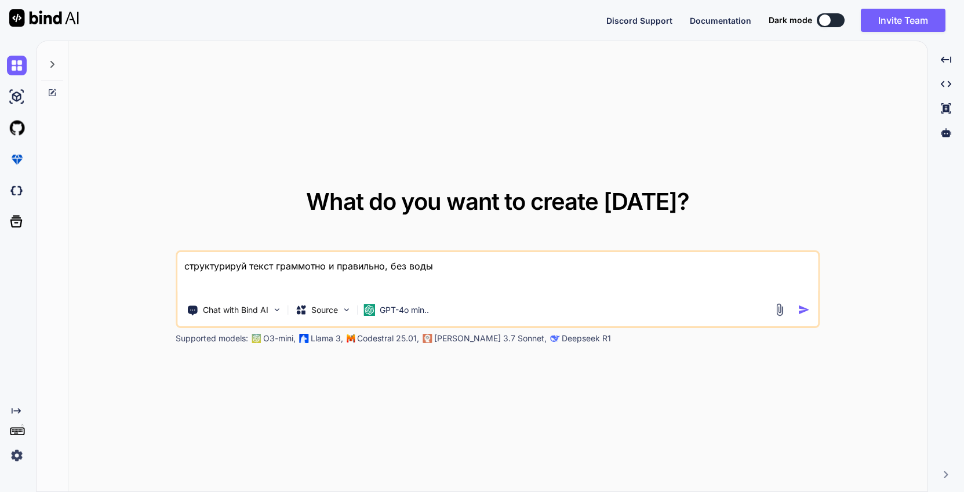
type textarea "структурируй текст граммотно и правильно, без воды"
type textarea "x"
type textarea "структурируй текст граммотно и правильно, без воды,"
type textarea "x"
type textarea "структурируй текст граммотно и правильно, без воды,"
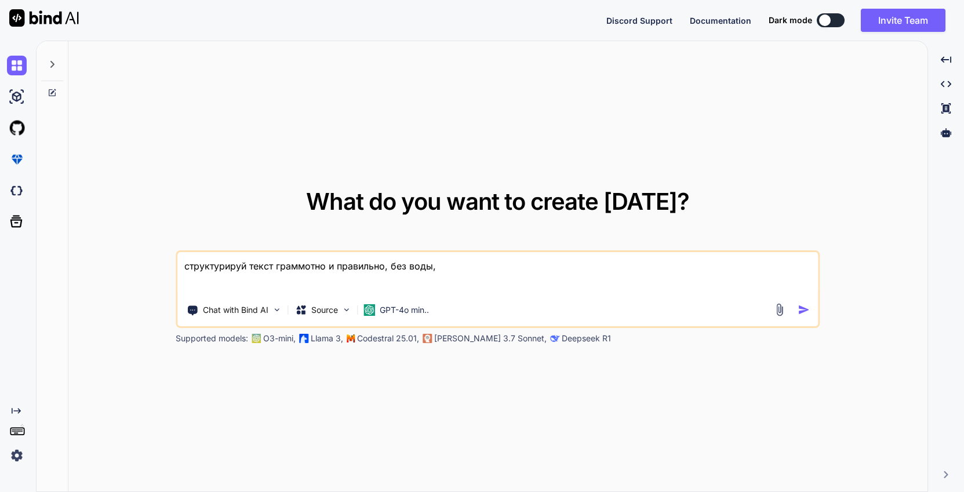
type textarea "x"
type textarea "структурируй текст граммотно и правильно, без воды, к"
type textarea "x"
type textarea "структурируй текст граммотно и правильно, без воды, кр"
type textarea "x"
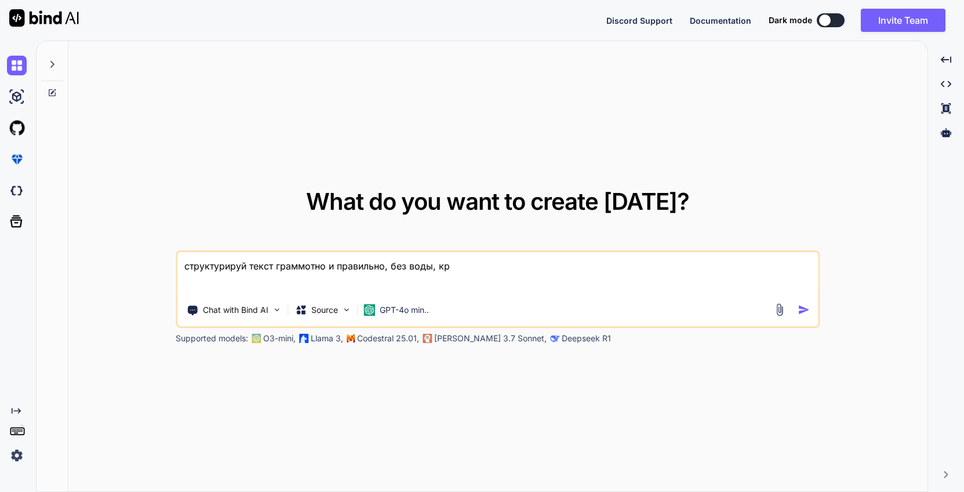
type textarea "структурируй текст граммотно и правильно, без воды, кра"
type textarea "x"
type textarea "структурируй текст граммотно и правильно, без воды, крат"
type textarea "x"
type textarea "структурируй текст граммотно и правильно, без воды, кратк"
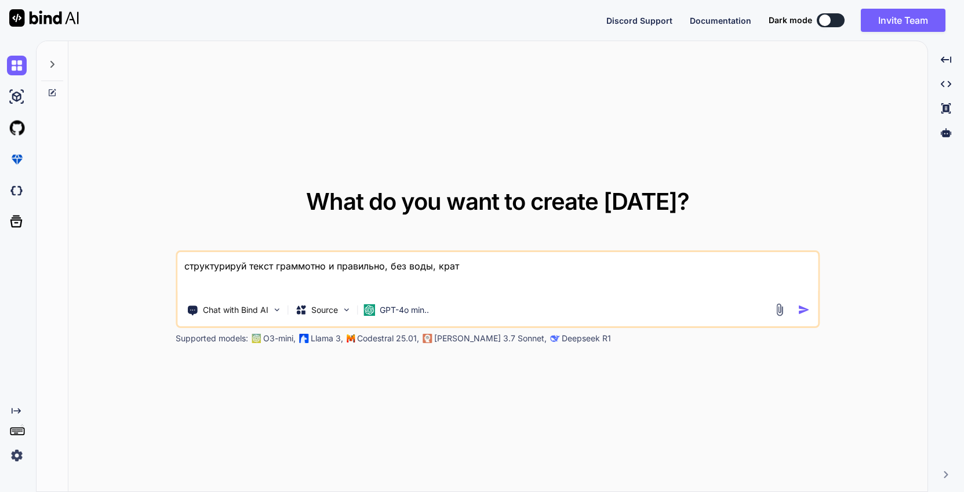
type textarea "x"
type textarea "структурируй текст граммотно и правильно, без воды, кратко"
type textarea "x"
type textarea "структурируй текст граммотно и правильно, без воды, кратко"
type textarea "x"
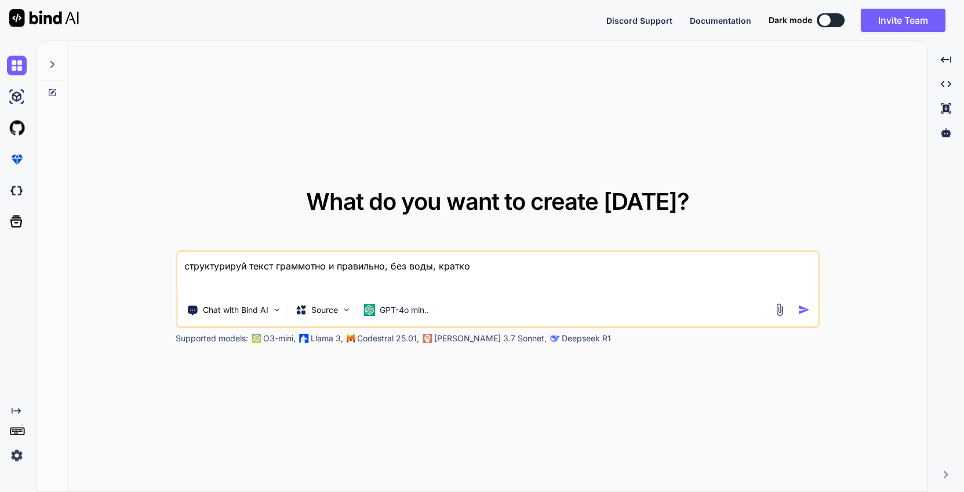
type textarea "структурируй текст граммотно и правильно, без воды, кратко и"
type textarea "x"
type textarea "структурируй текст граммотно и правильно, без воды, кратко и"
type textarea "x"
type textarea "структурируй текст граммотно и правильно, без воды, кратко и т"
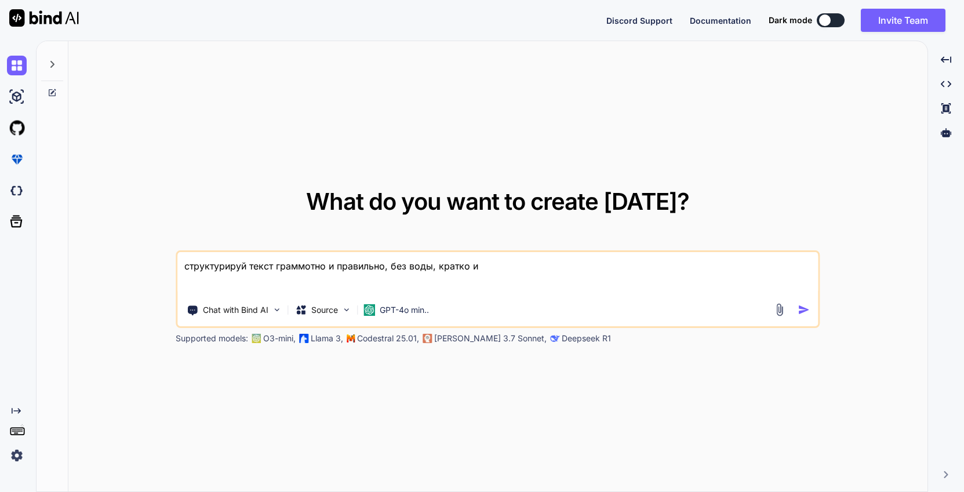
type textarea "x"
type textarea "структурируй текст граммотно и правильно, без воды, кратко и те"
type textarea "x"
type textarea "структурируй текст граммотно и правильно, без воды, кратко и тех"
type textarea "x"
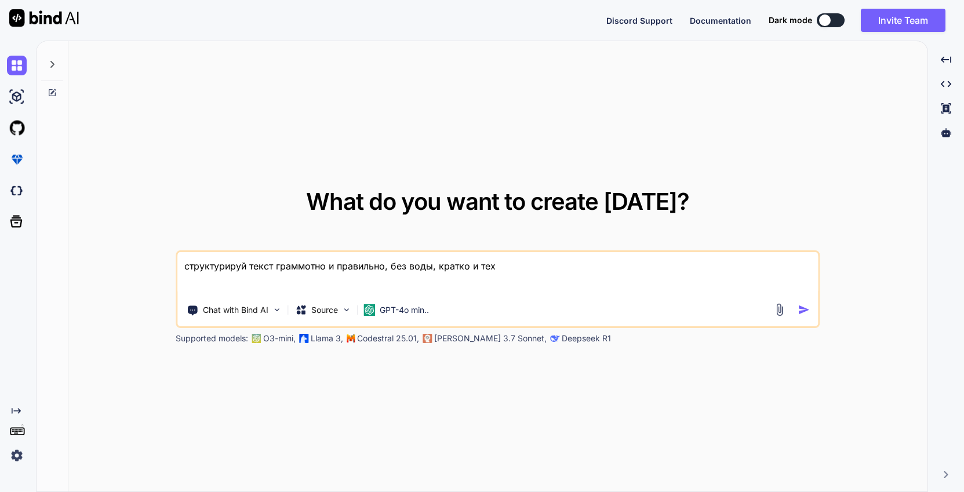
type textarea "структурируй текст граммотно и правильно, без воды, кратко и техн"
type textarea "x"
type textarea "структурируй текст граммотно и правильно, без воды, кратко и техни"
type textarea "x"
type textarea "структурируй текст граммотно и правильно, без воды, кратко и технич"
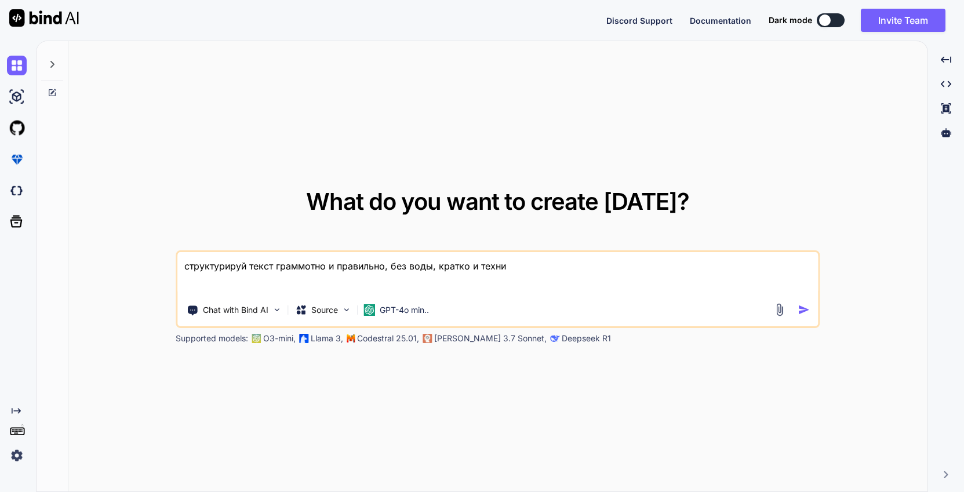
type textarea "x"
type textarea "структурируй текст граммотно и правильно, без воды, кратко и техниче"
type textarea "x"
type textarea "структурируй текст граммотно и правильно, без воды, кратко и техничес"
type textarea "x"
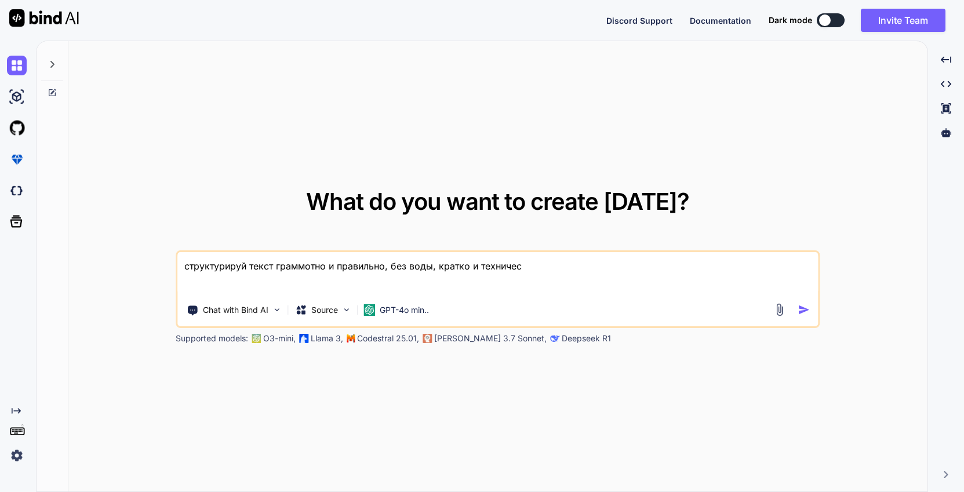
type textarea "структурируй текст граммотно и правильно, без воды, кратко и техническ"
type textarea "x"
type textarea "структурируй текст граммотно и правильно, без воды, кратко и технически"
type textarea "x"
type textarea "структурируй текст граммотно и правильно, без воды, кратко и техническим"
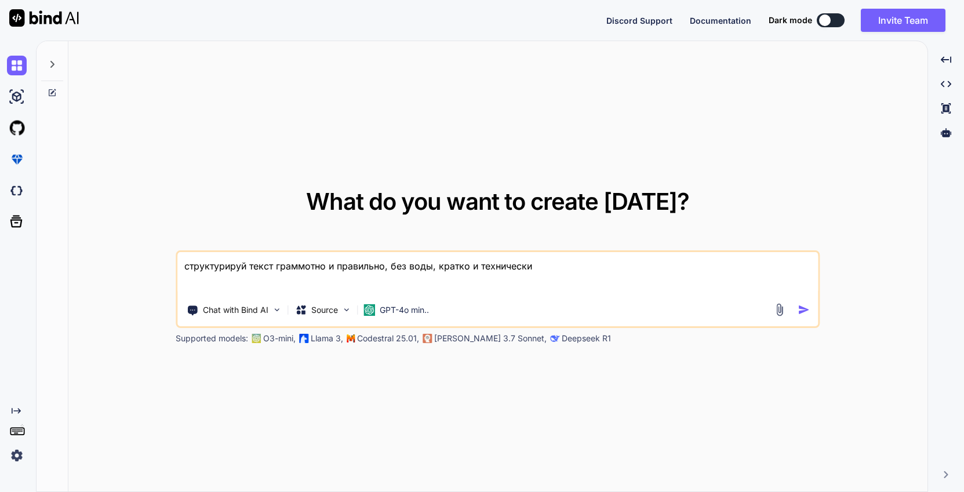
type textarea "x"
type textarea "структурируй текст граммотно и правильно, без воды, кратко и техническим"
type textarea "x"
type textarea "структурируй текст граммотно и правильно, без воды, кратко и техническим я"
type textarea "x"
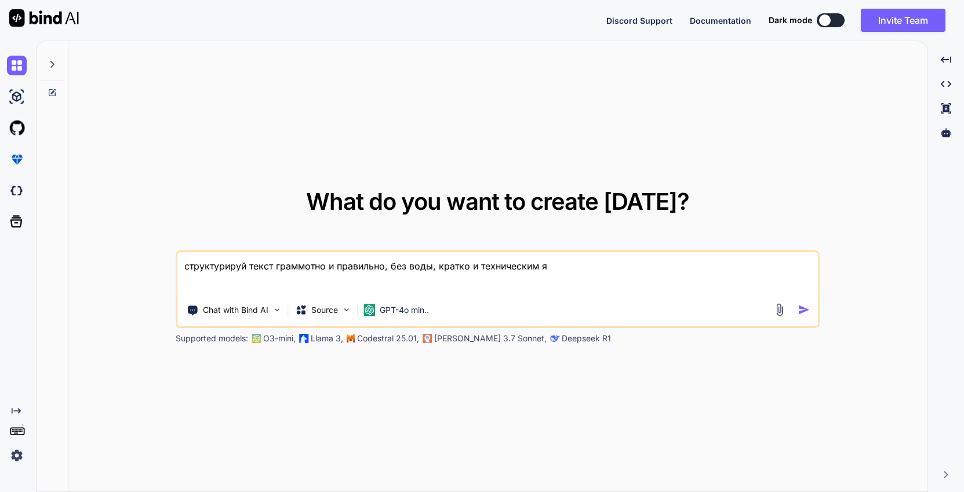
type textarea "структурируй текст граммотно и правильно, без воды, кратко и техническим яз"
type textarea "x"
type textarea "структурируй текст граммотно и правильно, без воды, кратко и техническим язы"
type textarea "x"
type textarea "структурируй текст граммотно и правильно, без воды, кратко и техническим язык"
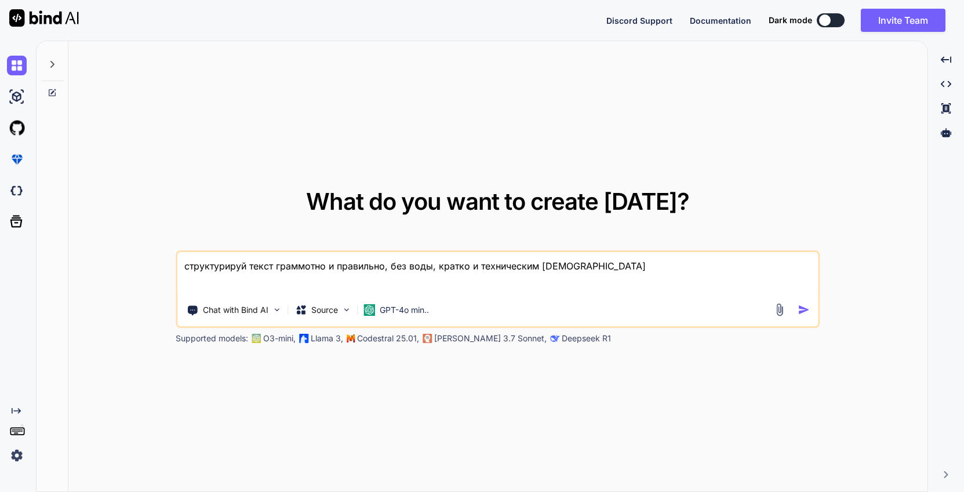
type textarea "x"
type textarea "структурируй текст граммотно и правильно, без воды, кратко и техническим языко"
type textarea "x"
type textarea "структурируй текст граммотно и правильно, без воды, кратко и техническим языком"
type textarea "x"
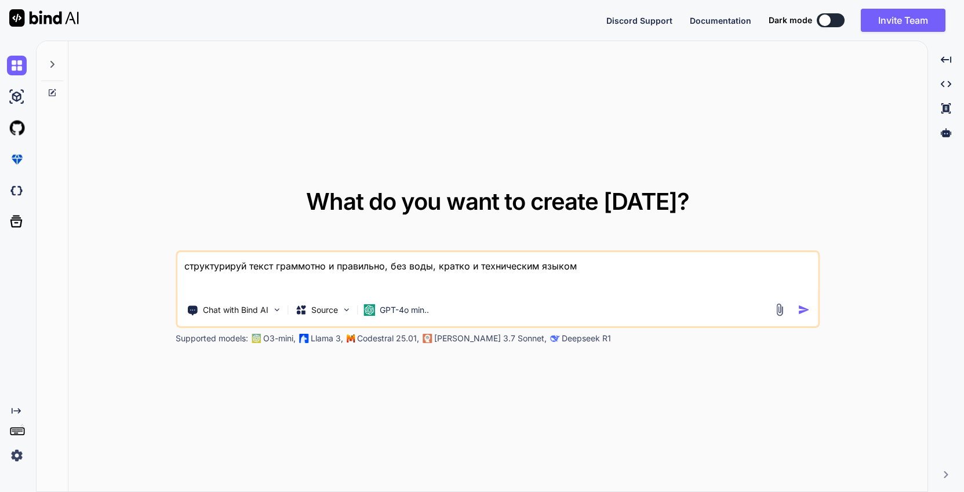
type textarea "структурируй текст граммотно и правильно, без воды, кратко и техническим языком"
type textarea "x"
type textarea "структурируй текст граммотно и правильно, без воды, кратко и техническим языком"
type textarea "x"
type textarea "структурируй текст граммотно и правильно, без воды, кратко и техническим языком:"
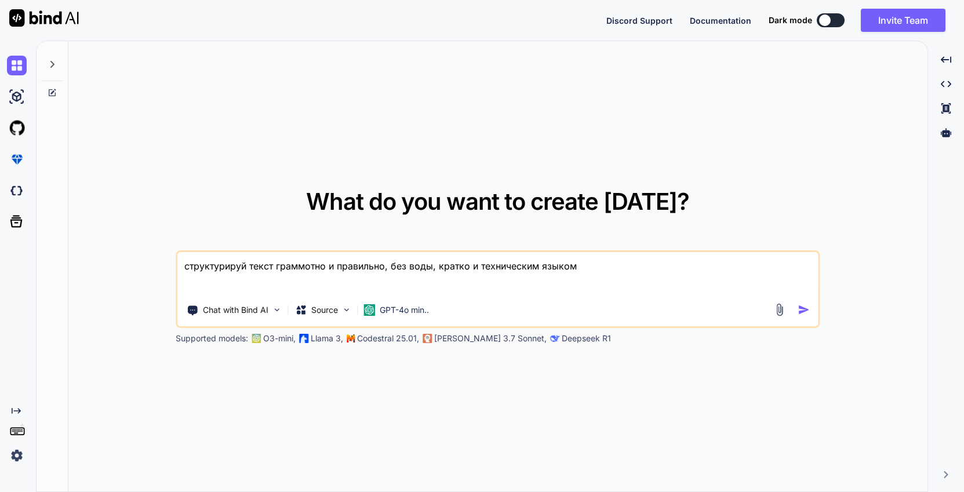
type textarea "x"
type textarea "структурируй текст граммотно и правильно, без воды, кратко и техническим языком:"
type textarea "x"
type textarea "структурируй текст граммотно и правильно, без воды, кратко и техническим языком…"
type textarea "x"
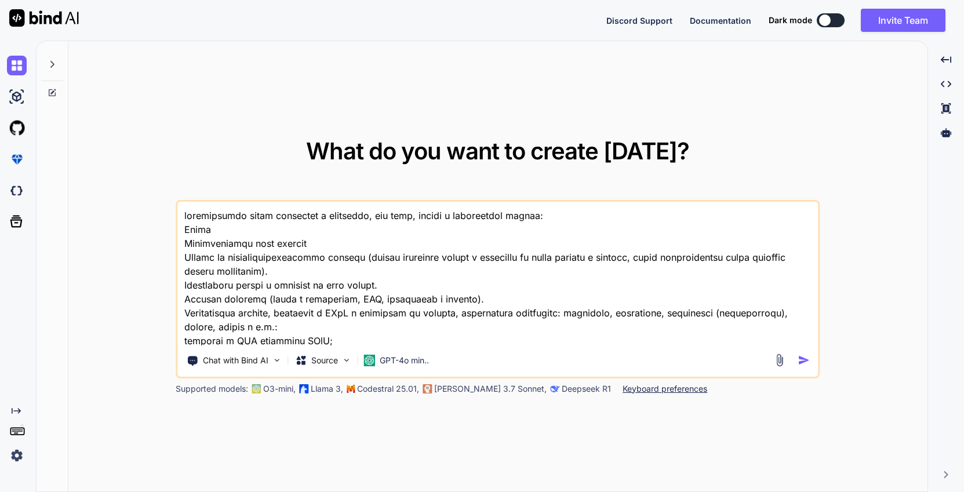
scroll to position [711, 0]
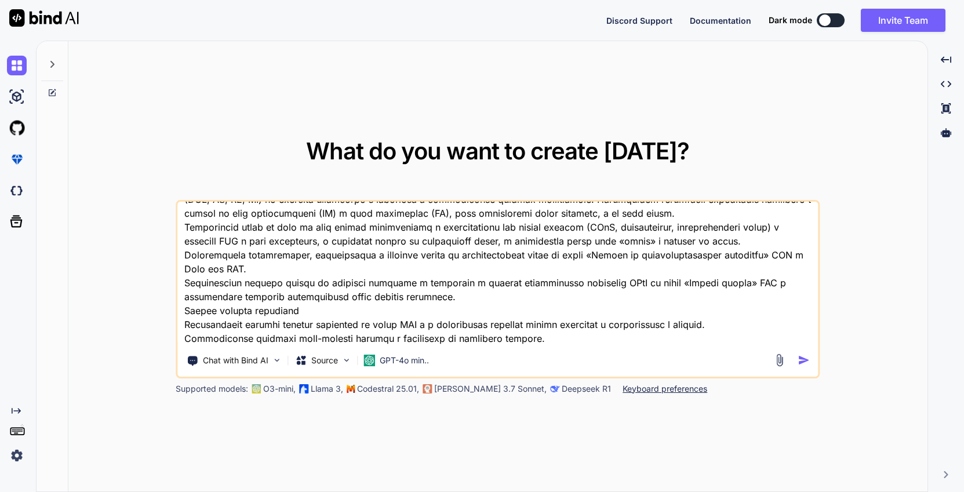
type textarea "структурируй текст граммотно и правильно, без воды, кратко и техническим языком…"
click at [804, 360] on img "button" at bounding box center [804, 360] width 12 height 12
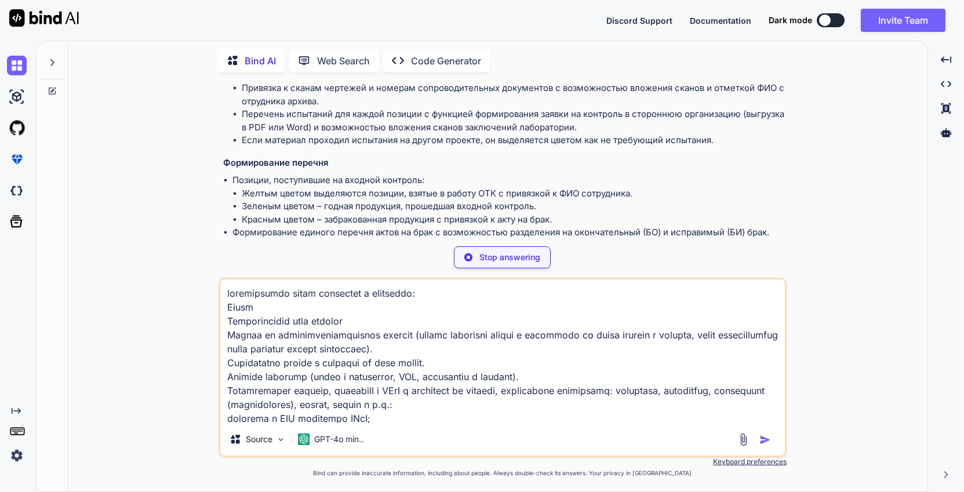
scroll to position [508, 0]
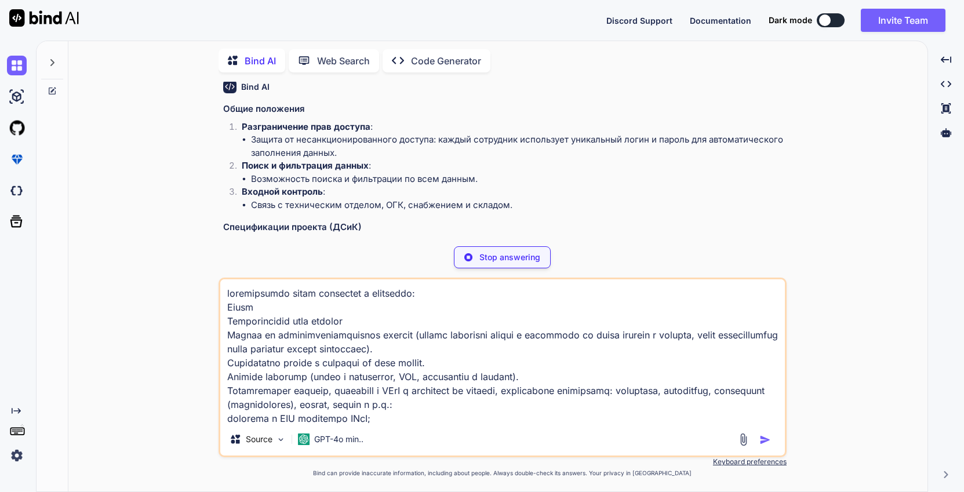
type textarea "x"
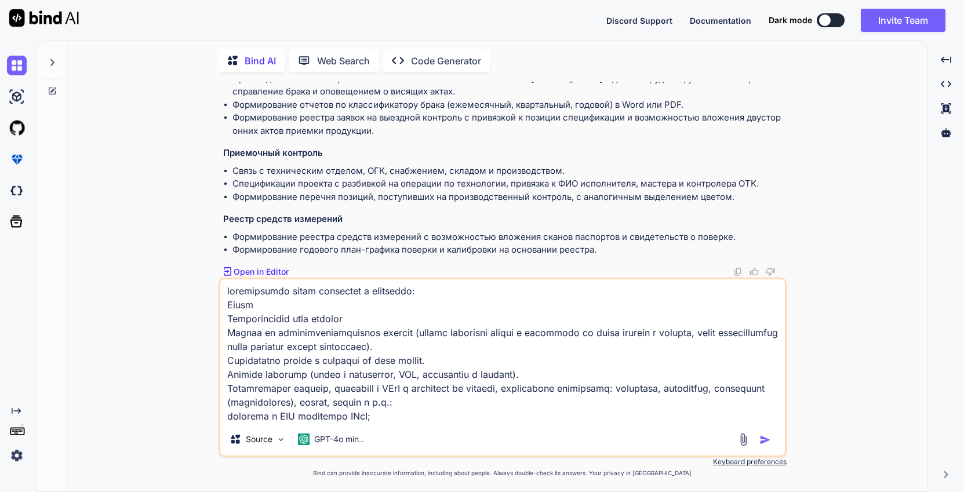
scroll to position [0, 0]
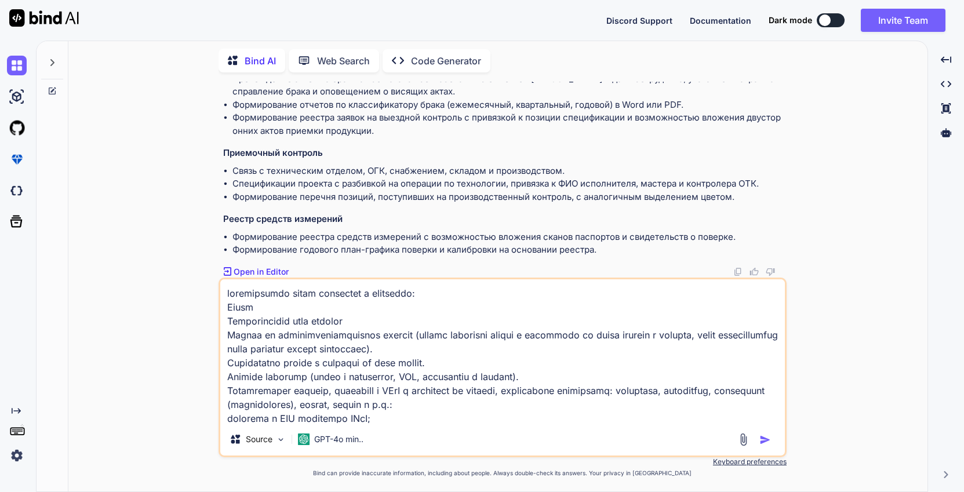
drag, startPoint x: 393, startPoint y: 419, endPoint x: 177, endPoint y: 233, distance: 284.4
click at [177, 233] on div "You Bind AI Общие положения Разграничение прав доступа : Защита от несанкционир…" at bounding box center [503, 287] width 850 height 410
click at [489, 358] on textarea at bounding box center [502, 351] width 565 height 144
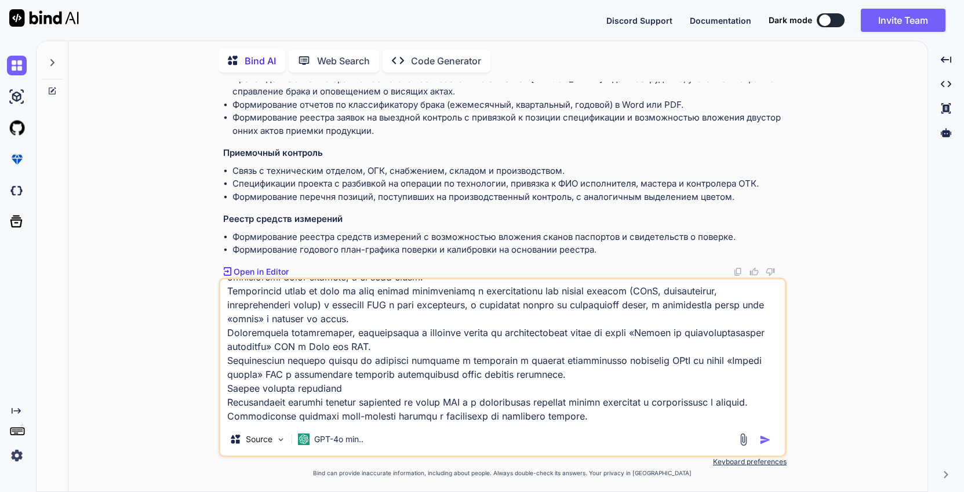
scroll to position [768, 0]
click at [612, 248] on li "Формирование годового план-графика поверки и калибровки на основании реестра." at bounding box center [508, 250] width 552 height 13
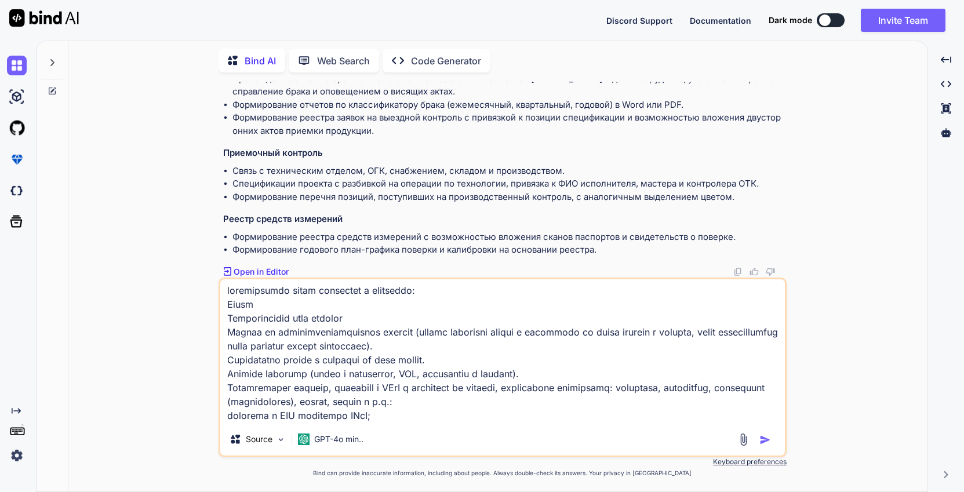
scroll to position [0, 0]
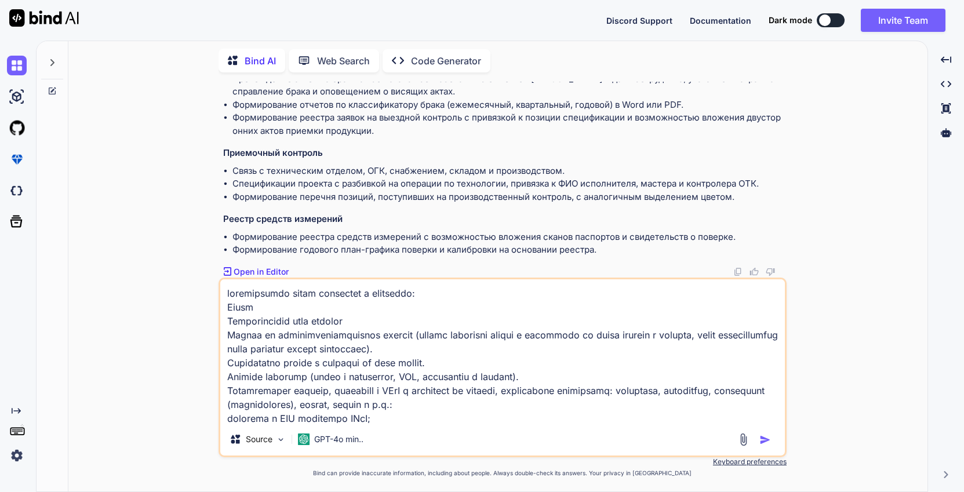
drag, startPoint x: 438, startPoint y: 417, endPoint x: 44, endPoint y: 232, distance: 435.2
click at [44, 232] on div "Bind AI Web Search Created with Pixso. Code Generator You Bind AI Общие положен…" at bounding box center [482, 265] width 891 height 452
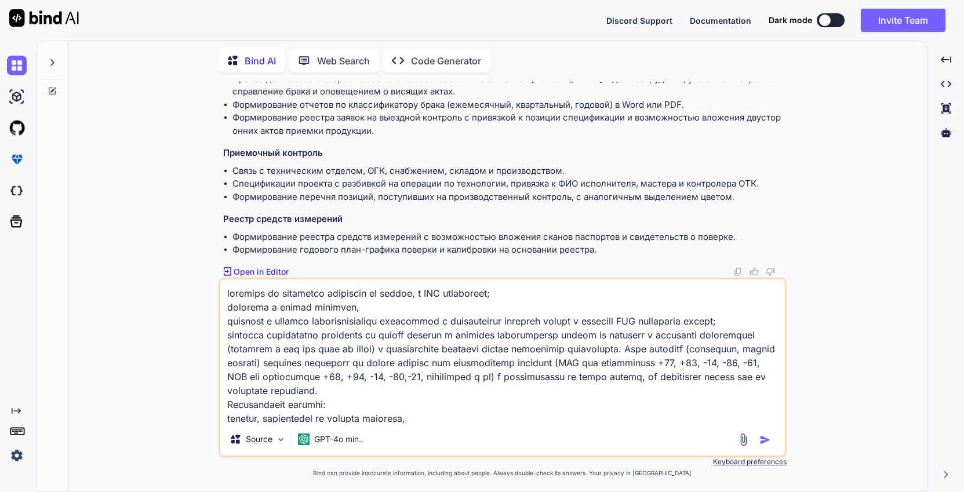
drag, startPoint x: 576, startPoint y: 417, endPoint x: 3, endPoint y: 187, distance: 616.6
click at [3, 187] on div "Created with Pixso. Bind AI Web Search Created with Pixso. Code Generator You B…" at bounding box center [482, 267] width 964 height 452
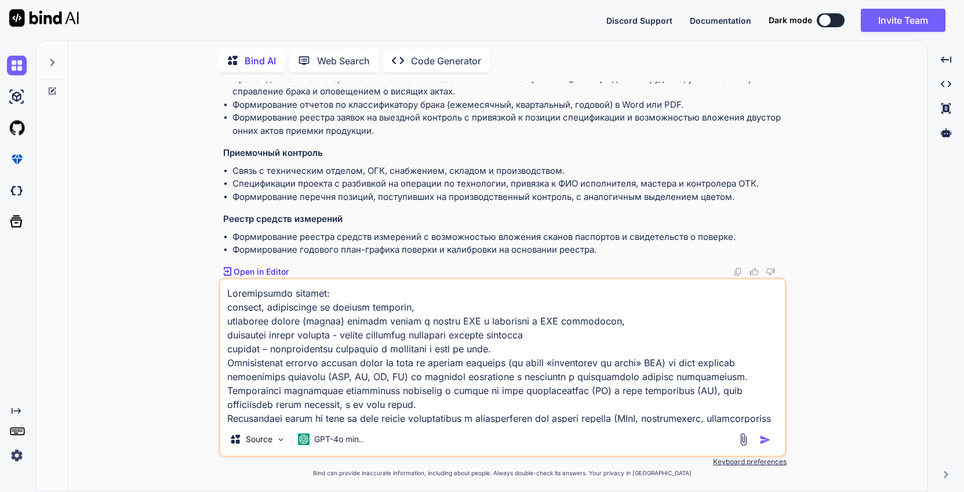
drag, startPoint x: 560, startPoint y: 416, endPoint x: 49, endPoint y: 212, distance: 550.1
click at [49, 212] on div "Bind AI Web Search Created with Pixso. Code Generator You Bind AI Общие положен…" at bounding box center [482, 265] width 891 height 452
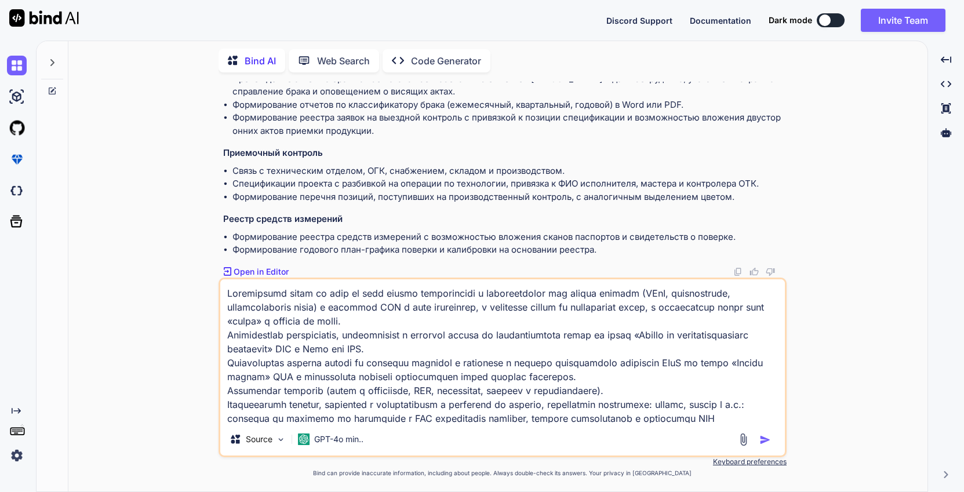
drag, startPoint x: 747, startPoint y: 418, endPoint x: 9, endPoint y: 249, distance: 757.1
click at [7, 250] on div "Created with Pixso. Bind AI Web Search Created with Pixso. Code Generator You B…" at bounding box center [482, 267] width 964 height 452
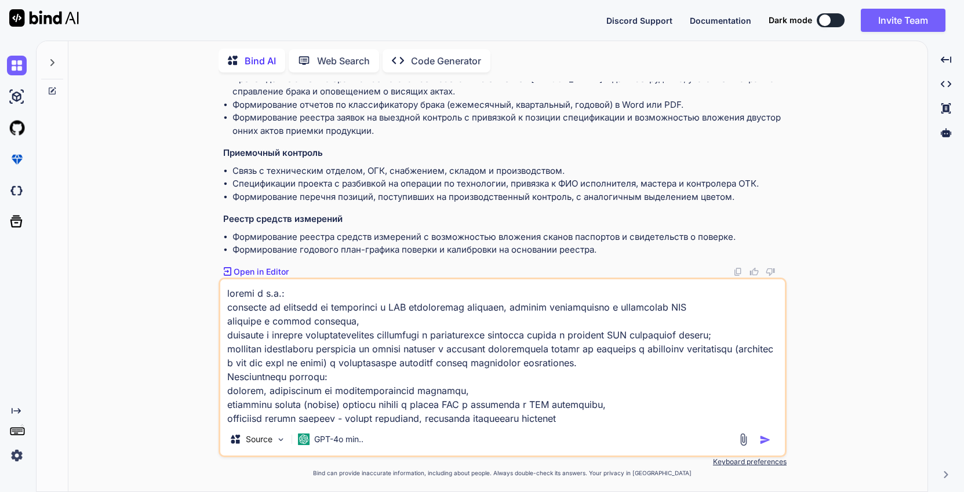
drag, startPoint x: 437, startPoint y: 380, endPoint x: -83, endPoint y: 181, distance: 557.3
click at [0, 181] on html "Discord Support Documentation Dark mode Invite Team Created with Pixso. Created…" at bounding box center [482, 246] width 964 height 492
type textarea "выделение цветом зеленым - годной продукции, прошедшей приемочный контроль крас…"
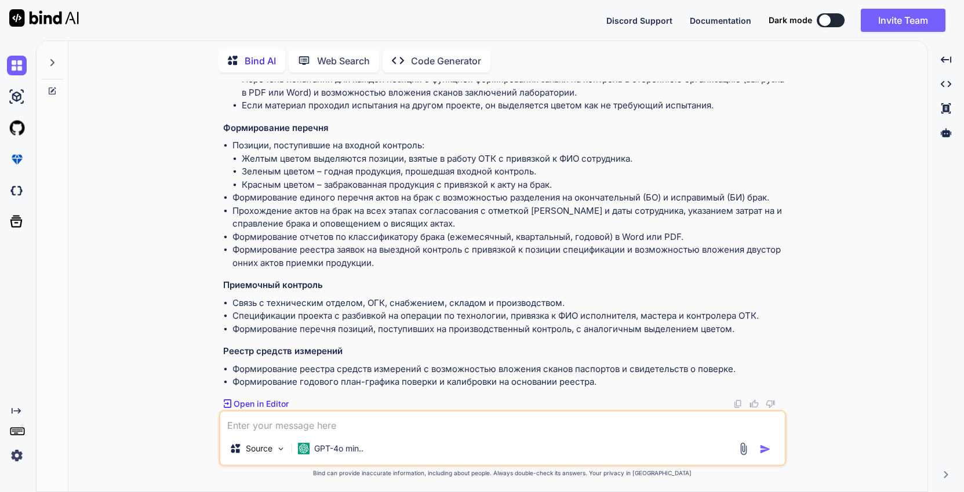
scroll to position [791, 0]
